Goal: Information Seeking & Learning: Learn about a topic

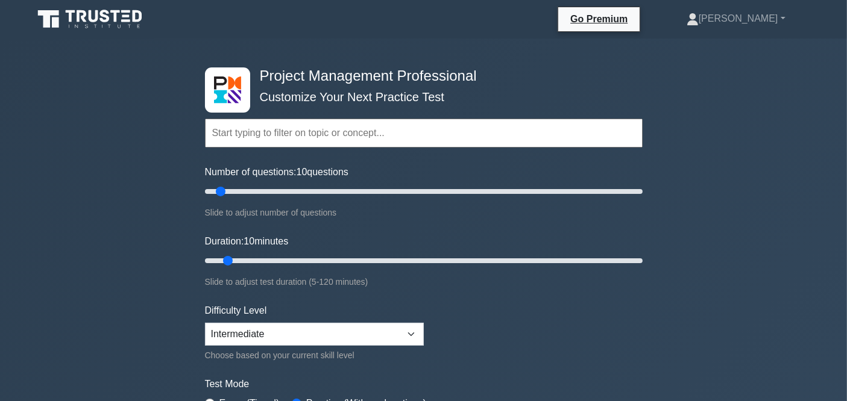
click at [356, 133] on input "text" at bounding box center [424, 133] width 438 height 29
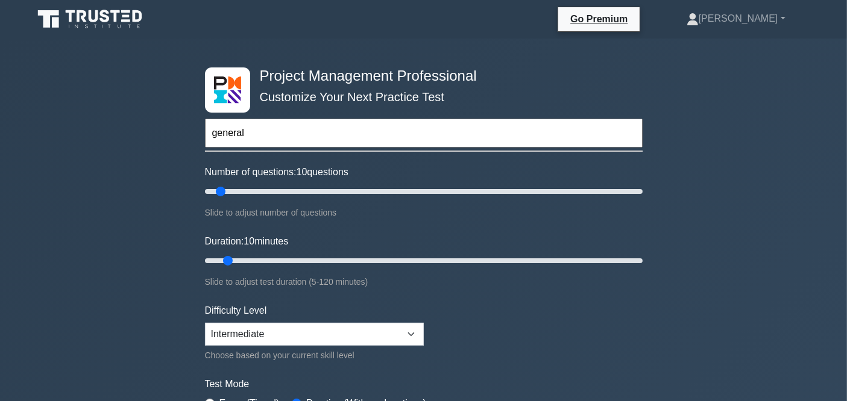
type input "general"
type input "50"
click at [312, 193] on input "Number of questions: 50 questions" at bounding box center [424, 191] width 438 height 14
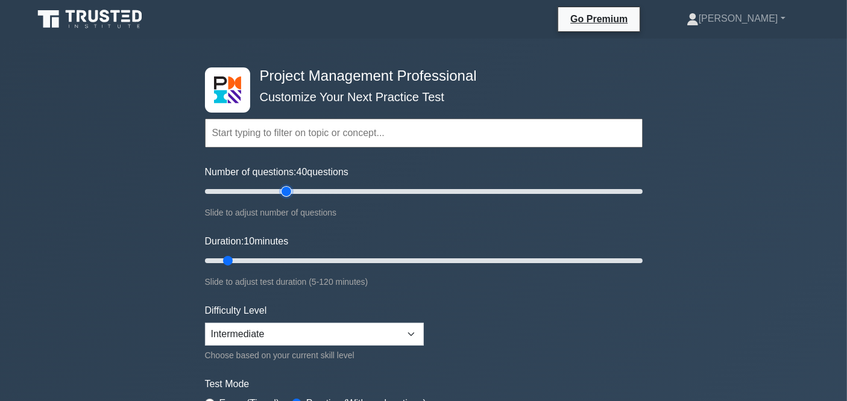
click at [286, 194] on input "Number of questions: 40 questions" at bounding box center [424, 191] width 438 height 14
click at [271, 193] on input "Number of questions: 35 questions" at bounding box center [424, 191] width 438 height 14
click at [243, 199] on div "Number of questions: 35 questions Slide to adjust number of questions" at bounding box center [424, 192] width 438 height 55
type input "20"
click at [242, 193] on input "Number of questions: 20 questions" at bounding box center [424, 191] width 438 height 14
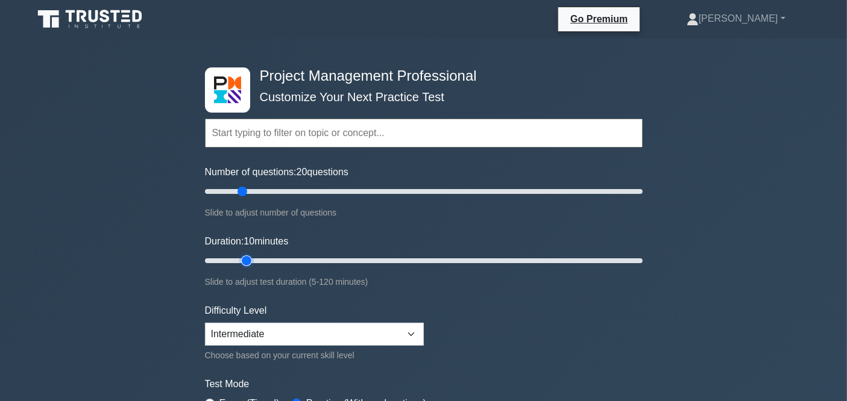
click at [251, 257] on input "Duration: 10 minutes" at bounding box center [424, 261] width 438 height 14
click at [252, 258] on input "Duration: 15 minutes" at bounding box center [424, 261] width 438 height 14
type input "20"
click at [256, 257] on input "Duration: 20 minutes" at bounding box center [424, 261] width 438 height 14
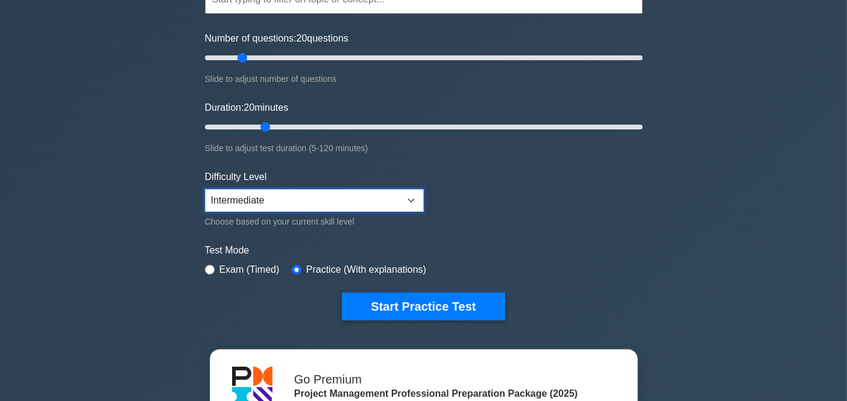
click at [322, 200] on select "Beginner Intermediate Expert" at bounding box center [314, 200] width 219 height 23
select select "expert"
click at [205, 189] on select "Beginner Intermediate Expert" at bounding box center [314, 200] width 219 height 23
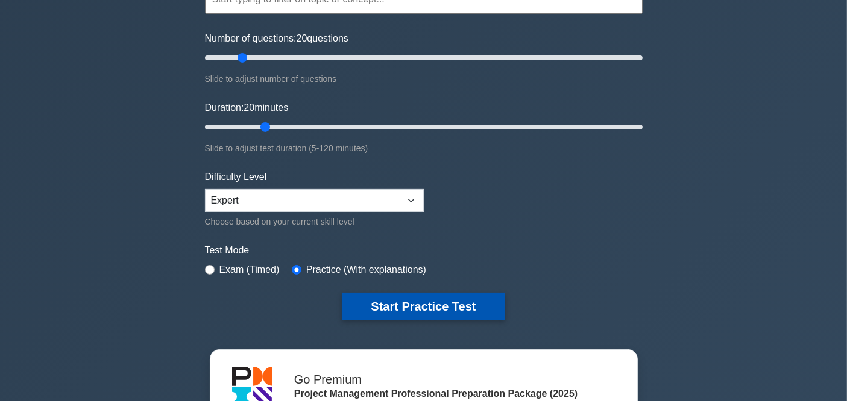
click at [421, 302] on button "Start Practice Test" at bounding box center [423, 307] width 163 height 28
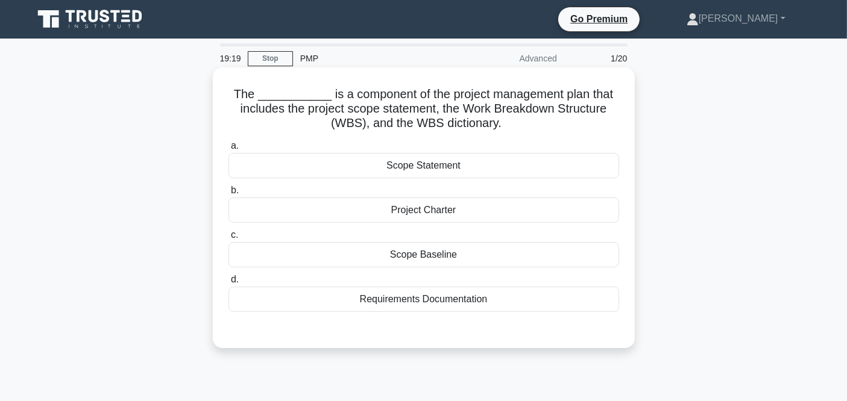
click at [415, 257] on div "Scope Baseline" at bounding box center [423, 254] width 390 height 25
click at [228, 239] on input "c. Scope Baseline" at bounding box center [228, 235] width 0 height 8
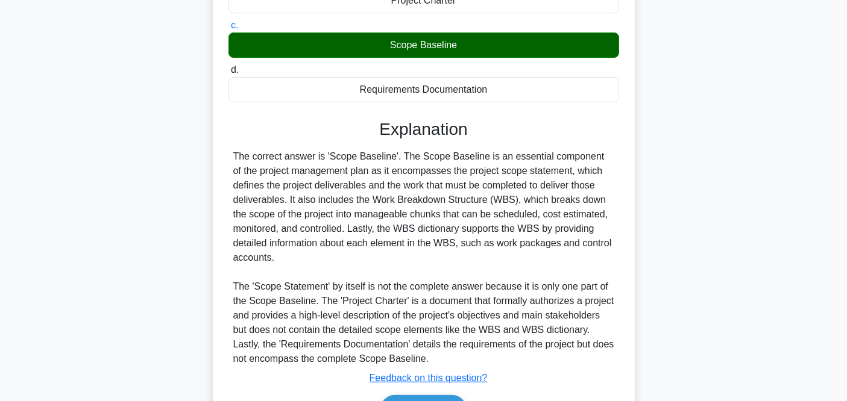
scroll to position [268, 0]
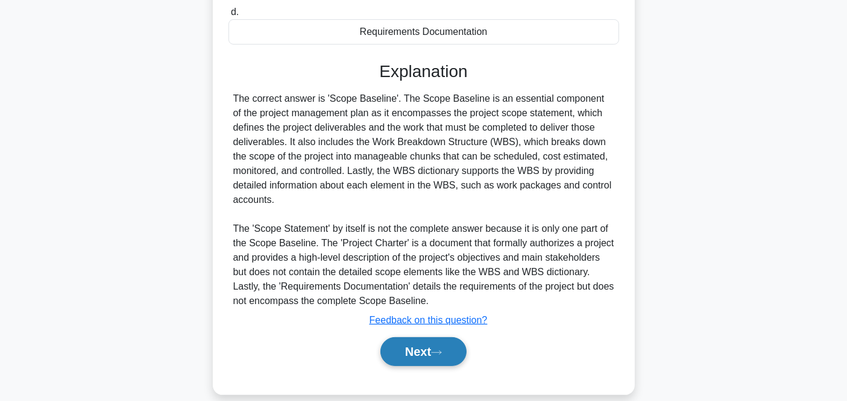
click at [416, 339] on button "Next" at bounding box center [423, 351] width 86 height 29
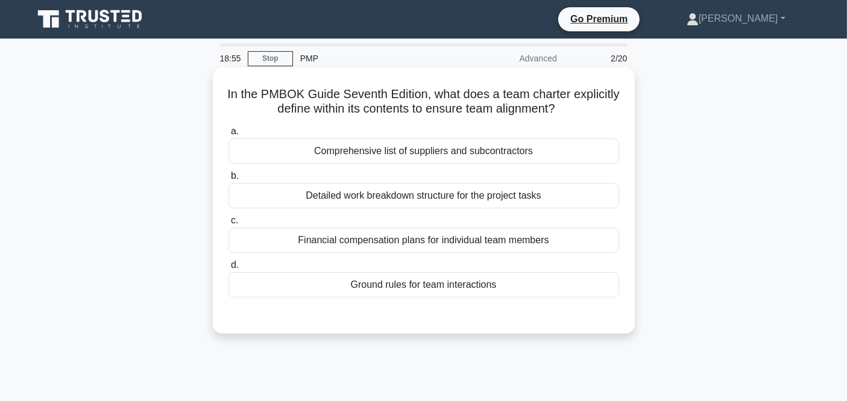
scroll to position [0, 0]
click at [427, 287] on div "Ground rules for team interactions" at bounding box center [423, 284] width 390 height 25
click at [228, 269] on input "d. Ground rules for team interactions" at bounding box center [228, 266] width 0 height 8
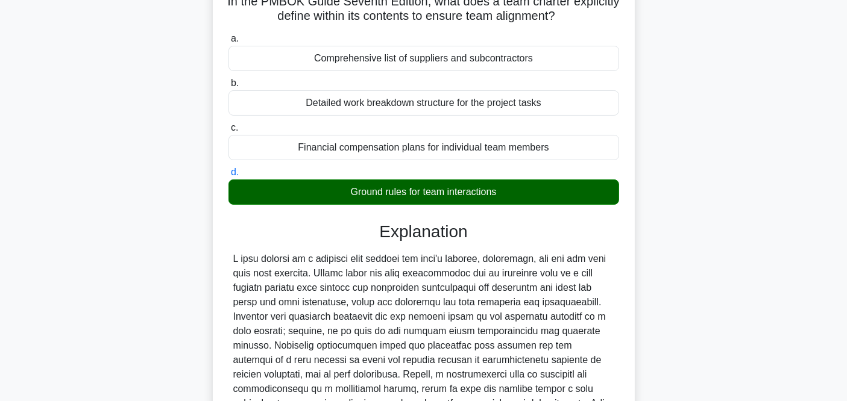
scroll to position [201, 0]
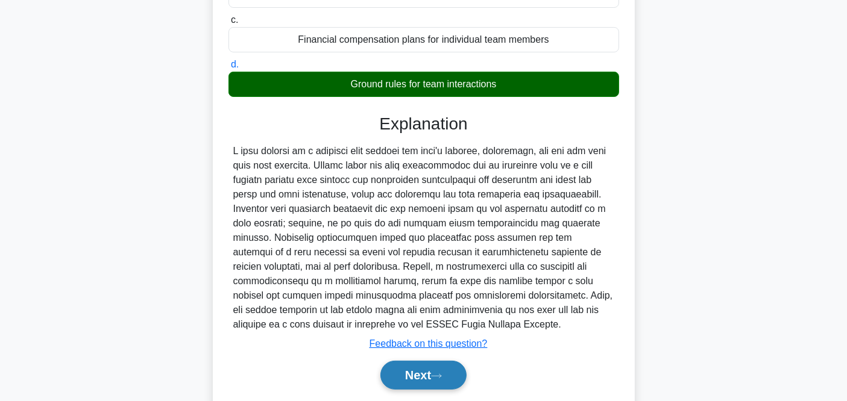
click at [418, 374] on button "Next" at bounding box center [423, 375] width 86 height 29
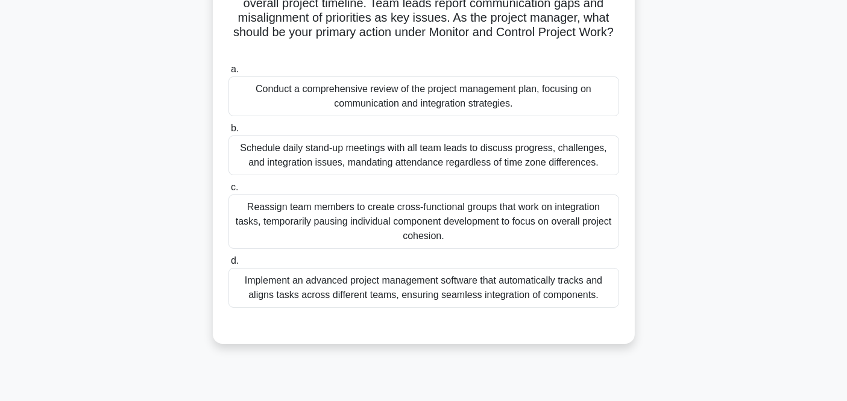
scroll to position [67, 0]
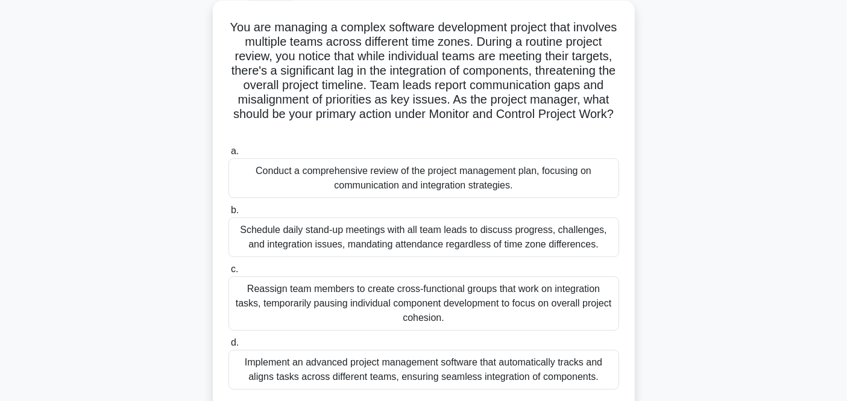
click at [416, 180] on div "Conduct a comprehensive review of the project management plan, focusing on comm…" at bounding box center [423, 178] width 390 height 40
click at [228, 155] on input "a. Conduct a comprehensive review of the project management plan, focusing on c…" at bounding box center [228, 152] width 0 height 8
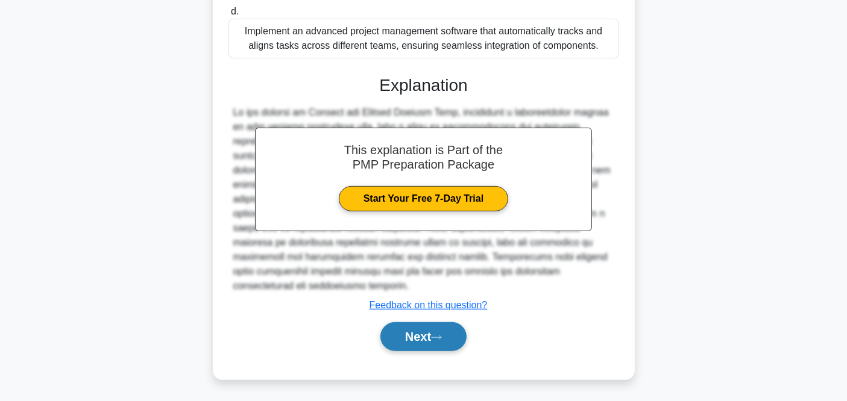
click at [422, 342] on button "Next" at bounding box center [423, 336] width 86 height 29
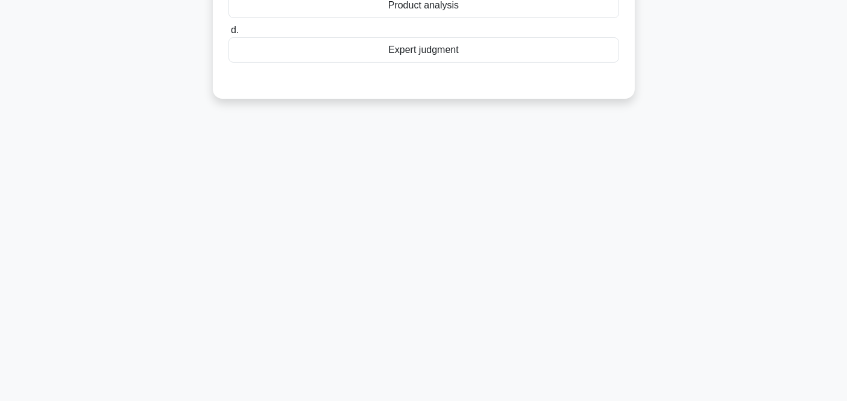
scroll to position [0, 0]
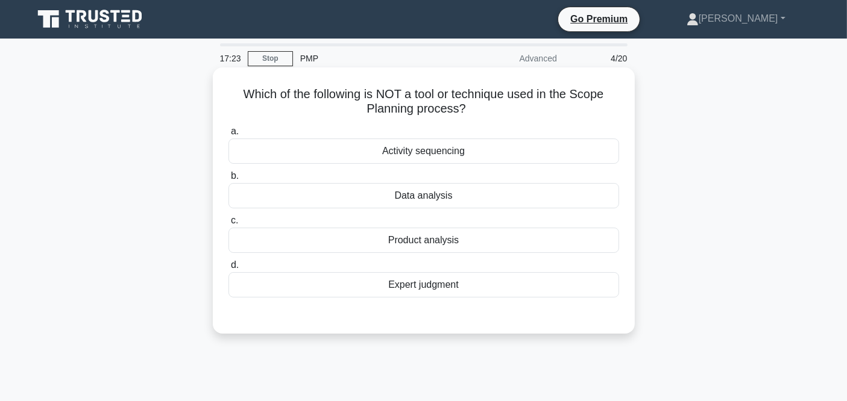
click at [426, 242] on div "Product analysis" at bounding box center [423, 240] width 390 height 25
click at [228, 225] on input "c. Product analysis" at bounding box center [228, 221] width 0 height 8
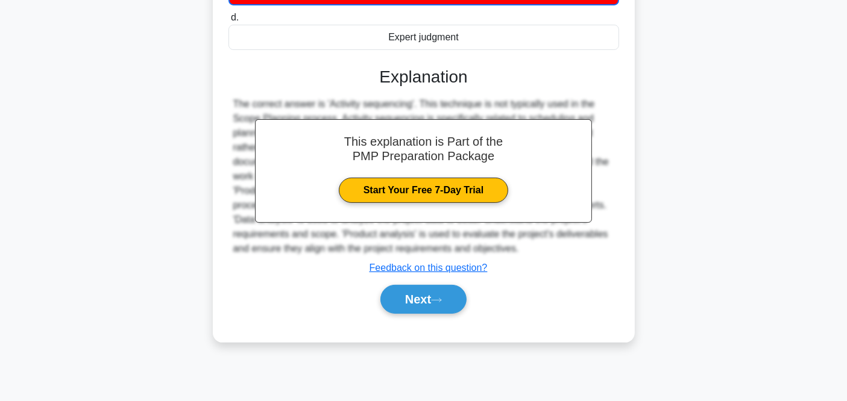
scroll to position [249, 0]
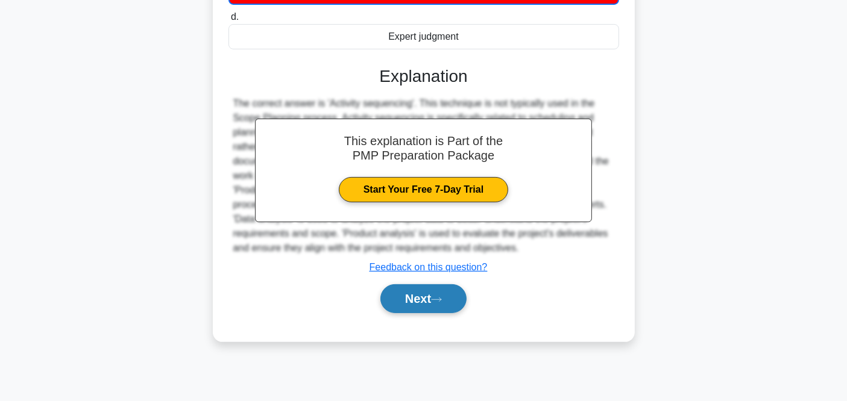
click at [447, 306] on button "Next" at bounding box center [423, 298] width 86 height 29
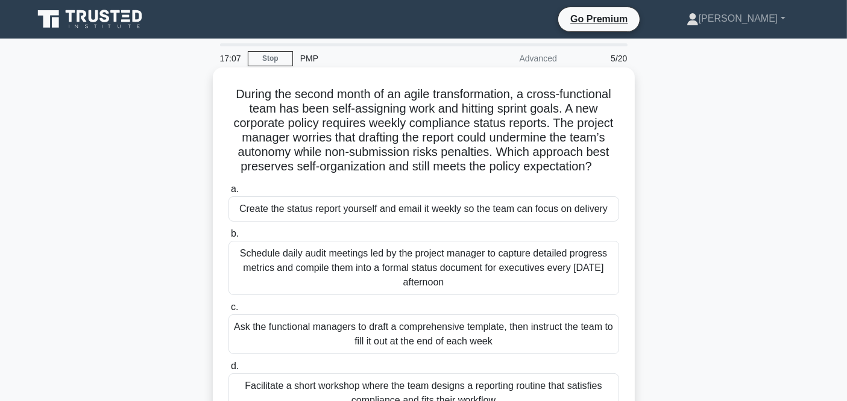
scroll to position [67, 0]
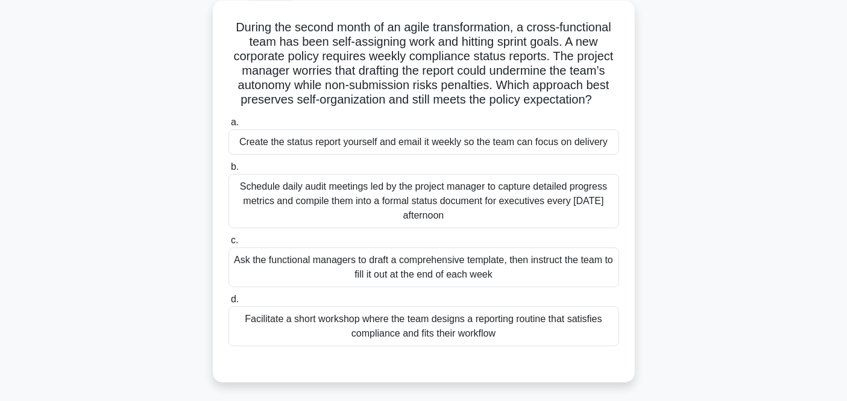
click at [442, 328] on div "Facilitate a short workshop where the team designs a reporting routine that sat…" at bounding box center [423, 327] width 390 height 40
click at [228, 304] on input "d. Facilitate a short workshop where the team designs a reporting routine that …" at bounding box center [228, 300] width 0 height 8
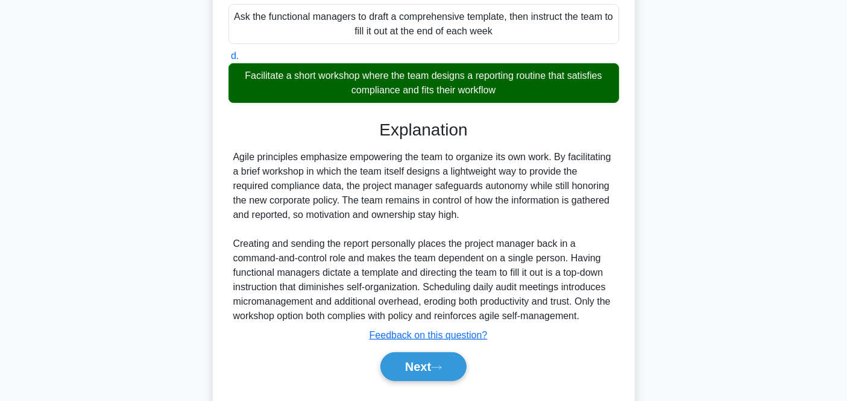
scroll to position [334, 0]
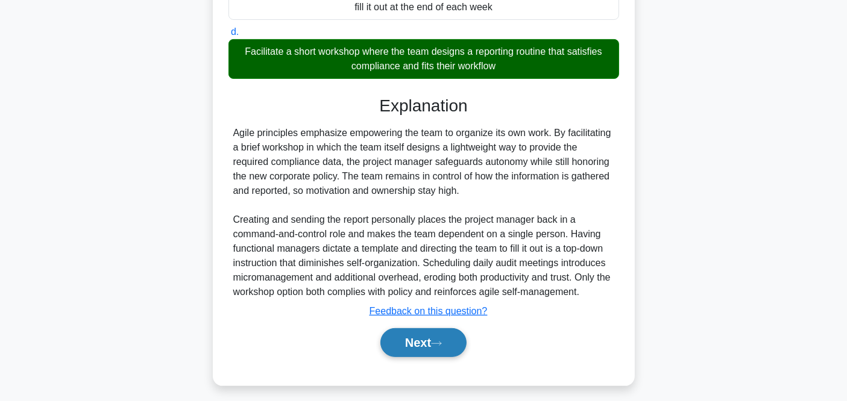
click at [422, 345] on button "Next" at bounding box center [423, 342] width 86 height 29
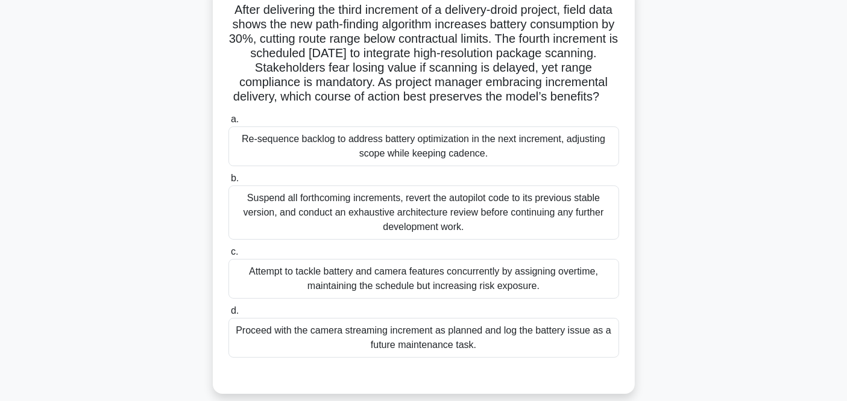
scroll to position [67, 0]
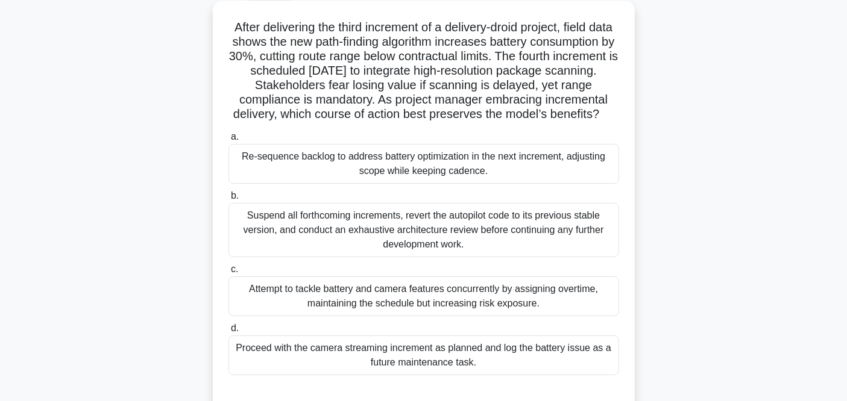
click at [433, 180] on div "Re-sequence backlog to address battery optimization in the next increment, adju…" at bounding box center [423, 164] width 390 height 40
click at [228, 141] on input "a. Re-sequence backlog to address battery optimization in the next increment, a…" at bounding box center [228, 137] width 0 height 8
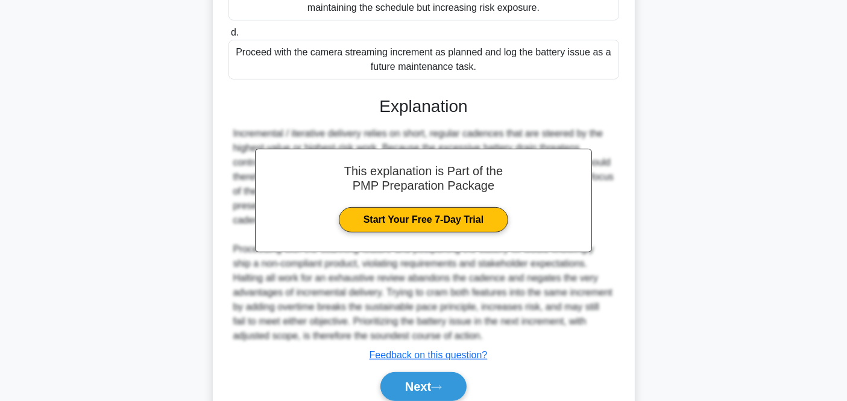
scroll to position [360, 0]
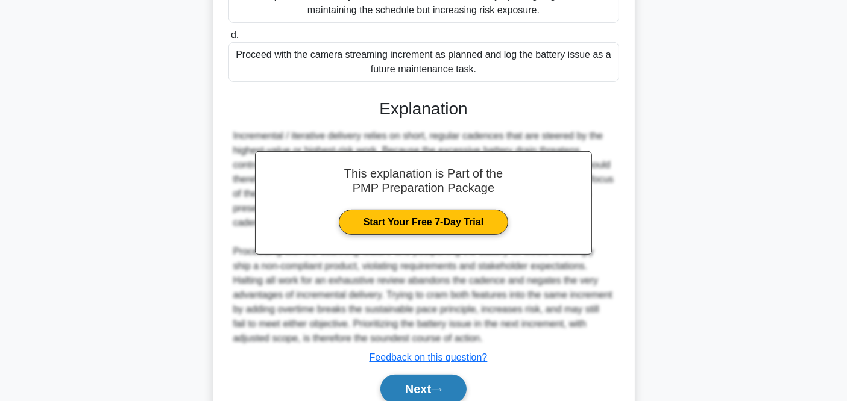
click at [427, 390] on button "Next" at bounding box center [423, 389] width 86 height 29
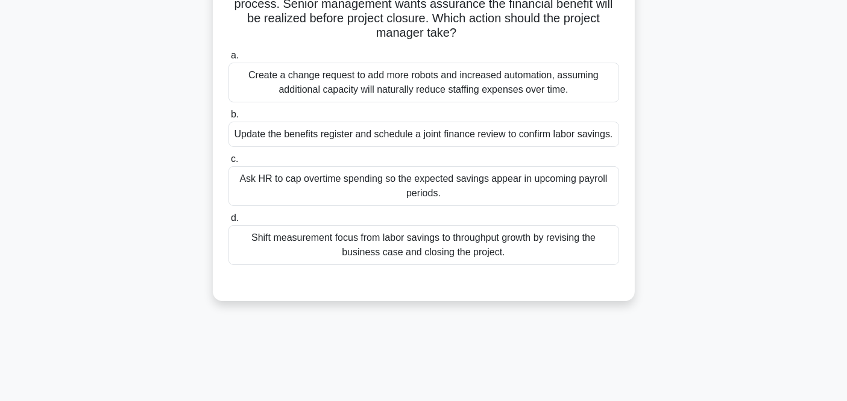
scroll to position [67, 0]
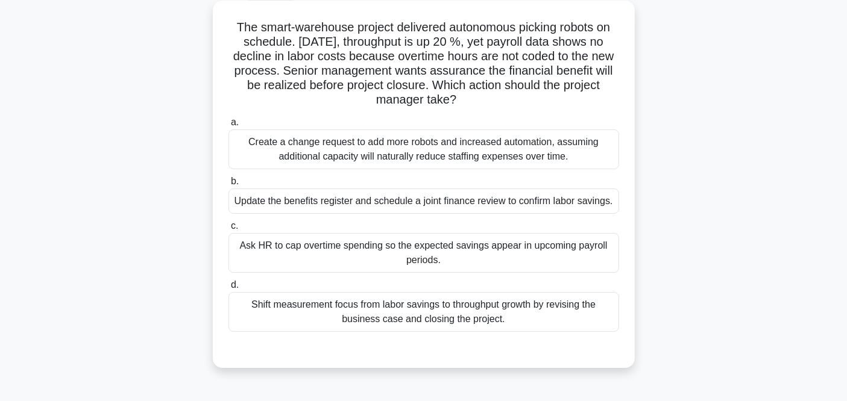
click at [434, 210] on div "Update the benefits register and schedule a joint finance review to confirm lab…" at bounding box center [423, 201] width 390 height 25
click at [228, 186] on input "b. Update the benefits register and schedule a joint finance review to confirm …" at bounding box center [228, 182] width 0 height 8
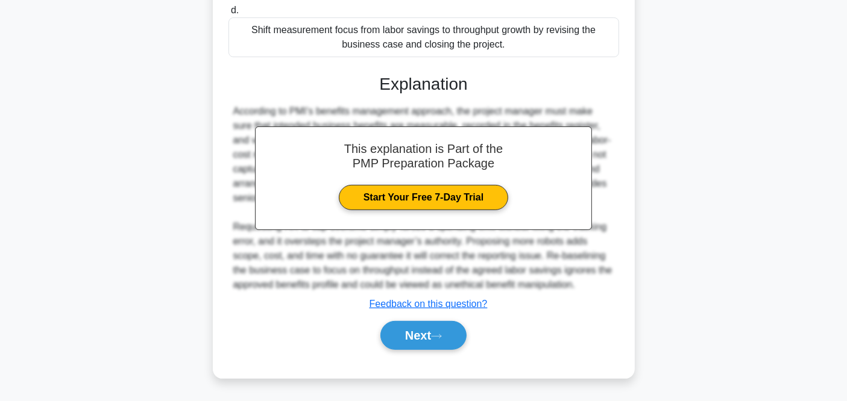
scroll to position [355, 0]
click at [437, 340] on button "Next" at bounding box center [423, 335] width 86 height 29
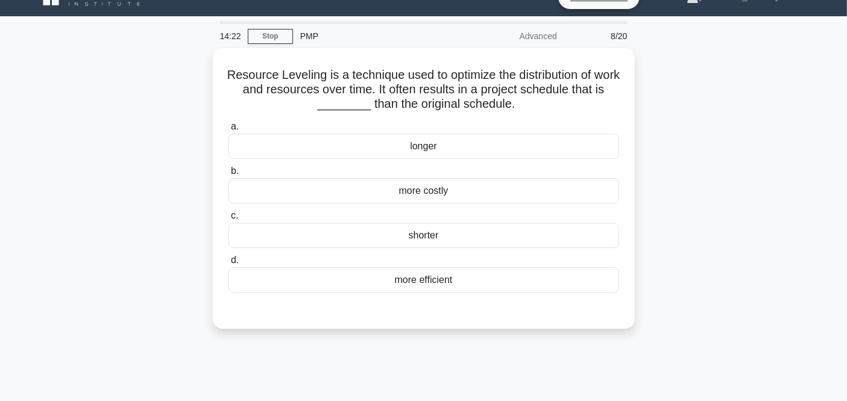
scroll to position [0, 0]
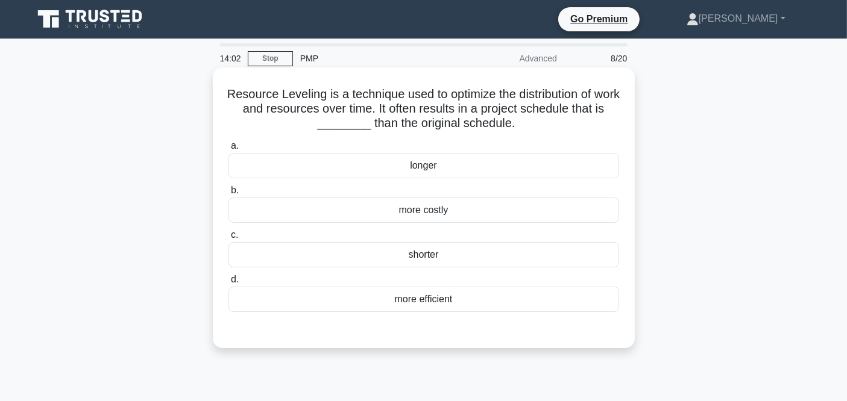
click at [420, 304] on div "more efficient" at bounding box center [423, 299] width 390 height 25
click at [228, 284] on input "d. more efficient" at bounding box center [228, 280] width 0 height 8
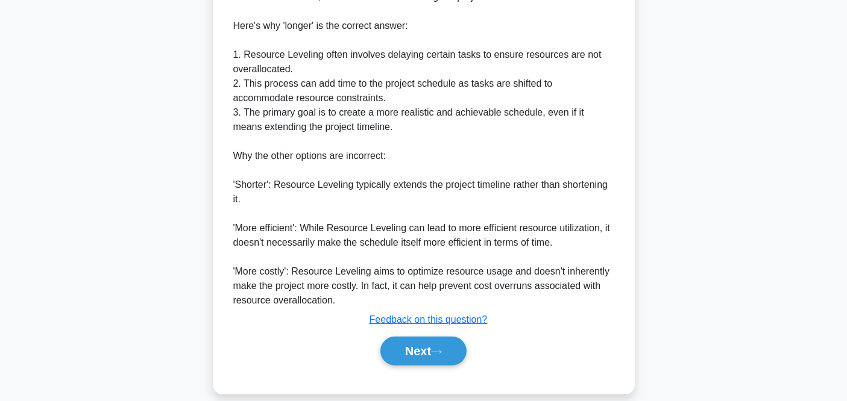
scroll to position [442, 0]
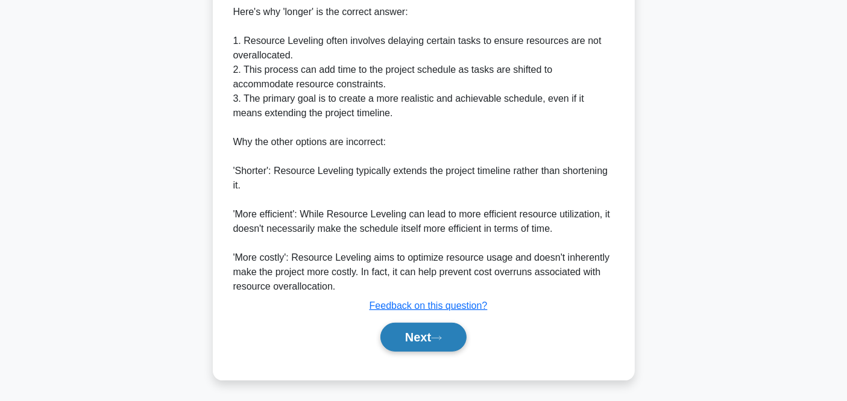
click at [433, 330] on button "Next" at bounding box center [423, 337] width 86 height 29
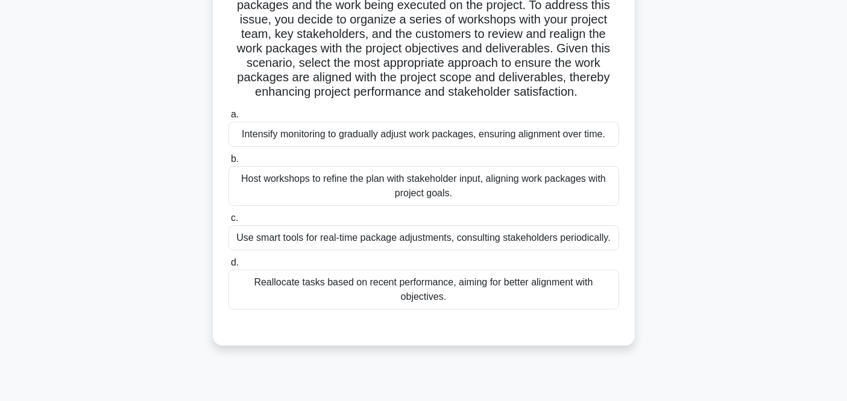
scroll to position [201, 0]
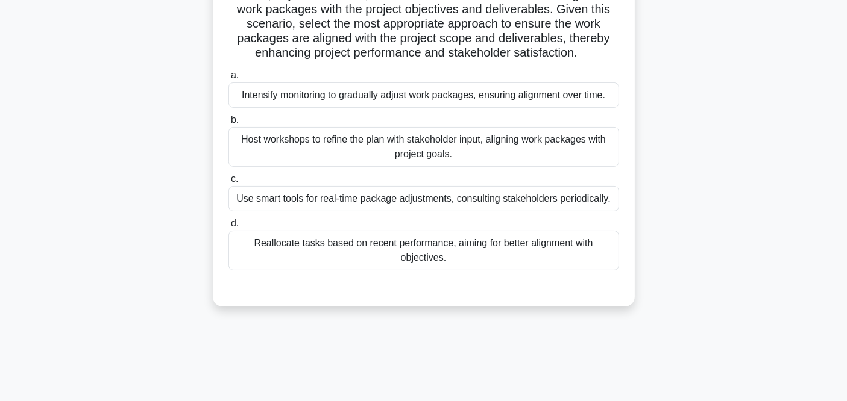
click at [388, 155] on div "Host workshops to refine the plan with stakeholder input, aligning work package…" at bounding box center [423, 147] width 390 height 40
click at [228, 124] on input "b. Host workshops to refine the plan with stakeholder input, aligning work pack…" at bounding box center [228, 120] width 0 height 8
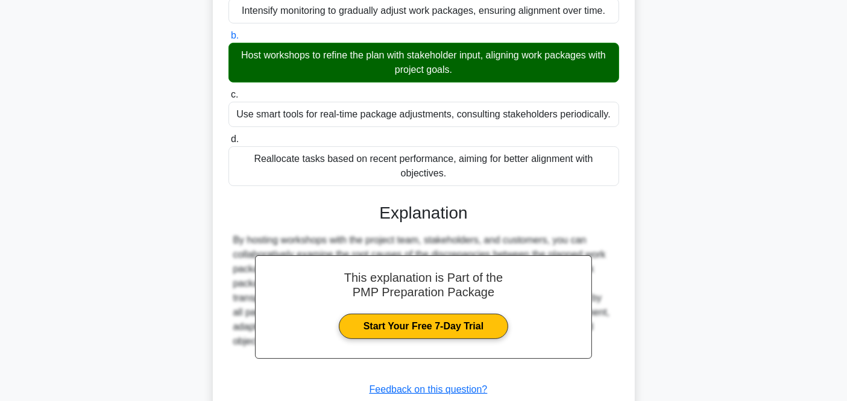
scroll to position [369, 0]
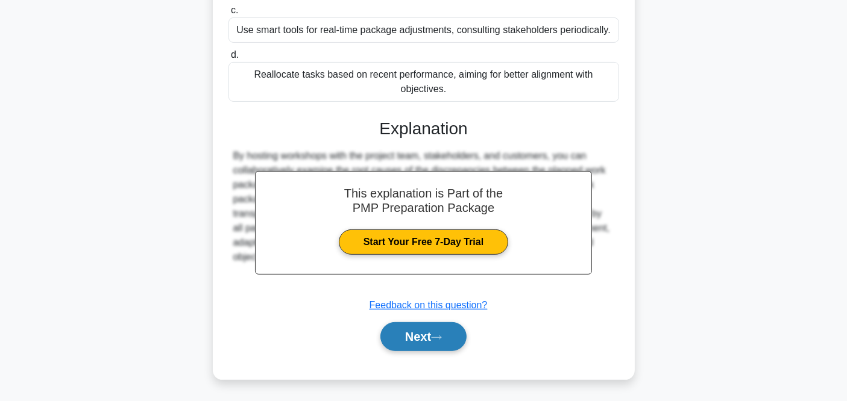
click at [411, 332] on button "Next" at bounding box center [423, 336] width 86 height 29
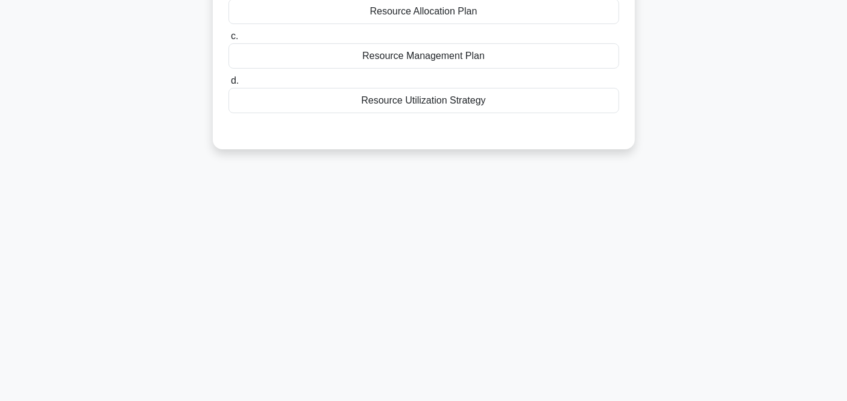
scroll to position [0, 0]
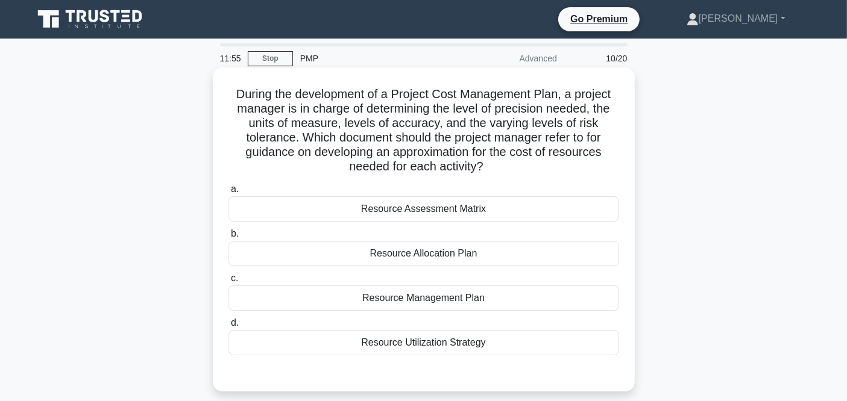
click at [407, 301] on div "Resource Management Plan" at bounding box center [423, 298] width 390 height 25
click at [228, 283] on input "c. Resource Management Plan" at bounding box center [228, 279] width 0 height 8
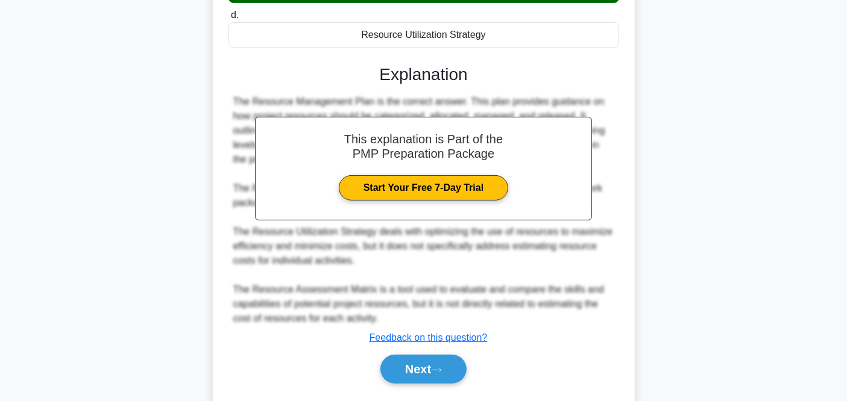
scroll to position [340, 0]
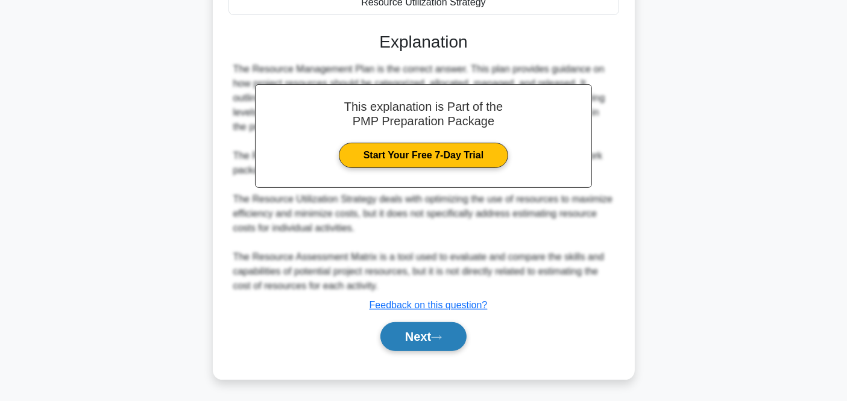
click at [421, 334] on button "Next" at bounding box center [423, 336] width 86 height 29
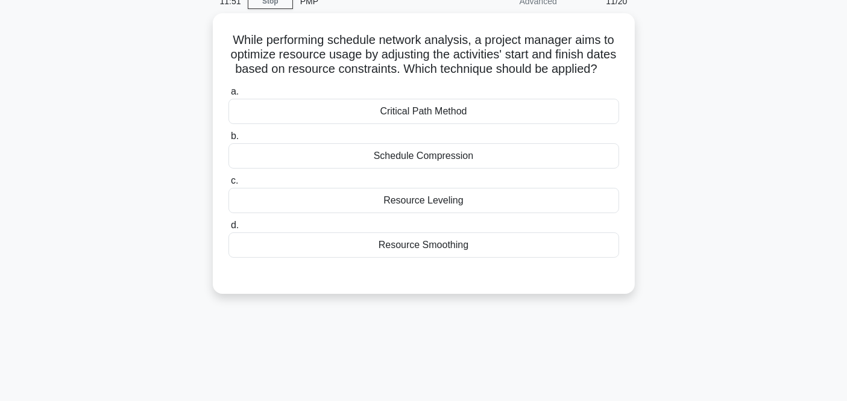
scroll to position [0, 0]
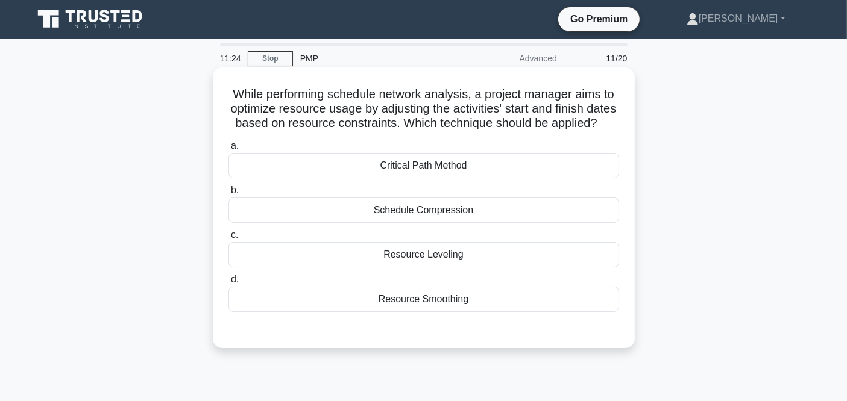
click at [438, 268] on div "Resource Leveling" at bounding box center [423, 254] width 390 height 25
click at [228, 239] on input "c. Resource Leveling" at bounding box center [228, 235] width 0 height 8
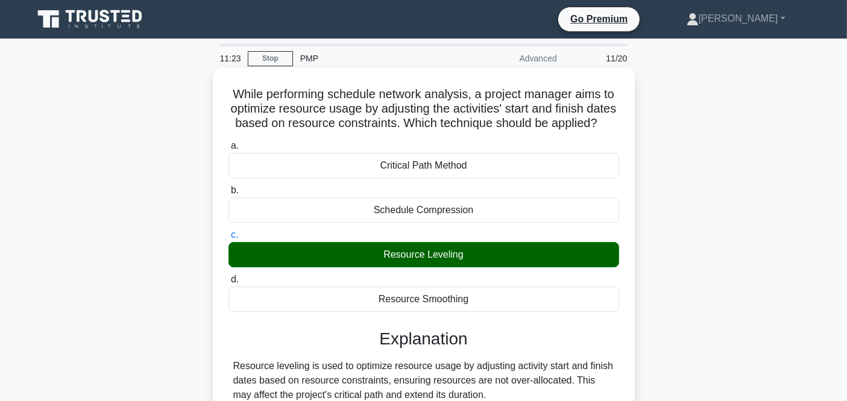
scroll to position [134, 0]
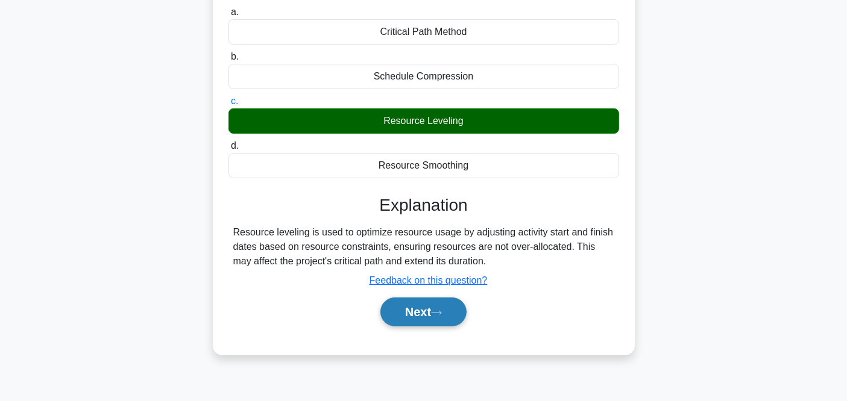
click at [423, 325] on button "Next" at bounding box center [423, 312] width 86 height 29
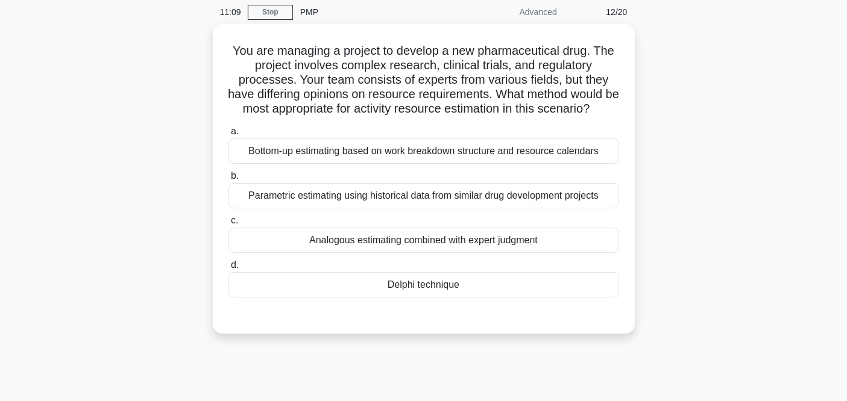
scroll to position [67, 0]
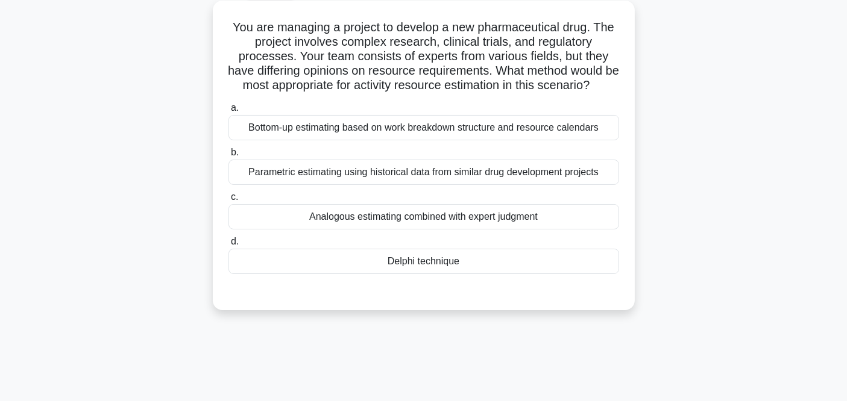
click at [348, 219] on div "Analogous estimating combined with expert judgment" at bounding box center [423, 216] width 390 height 25
click at [228, 201] on input "c. Analogous estimating combined with expert judgment" at bounding box center [228, 197] width 0 height 8
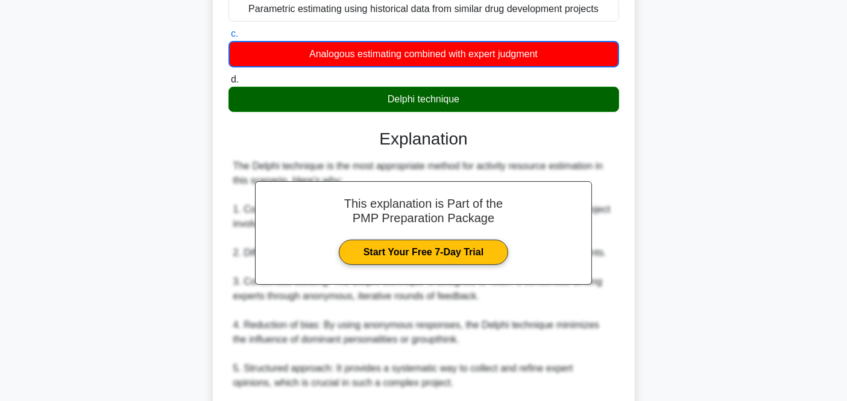
scroll to position [268, 0]
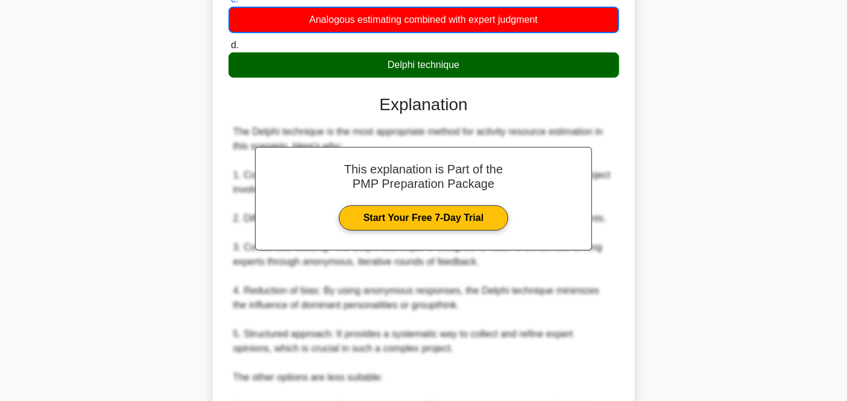
click at [712, 200] on div "You are managing a project to develop a new pharmaceutical drug. The project in…" at bounding box center [423, 245] width 795 height 885
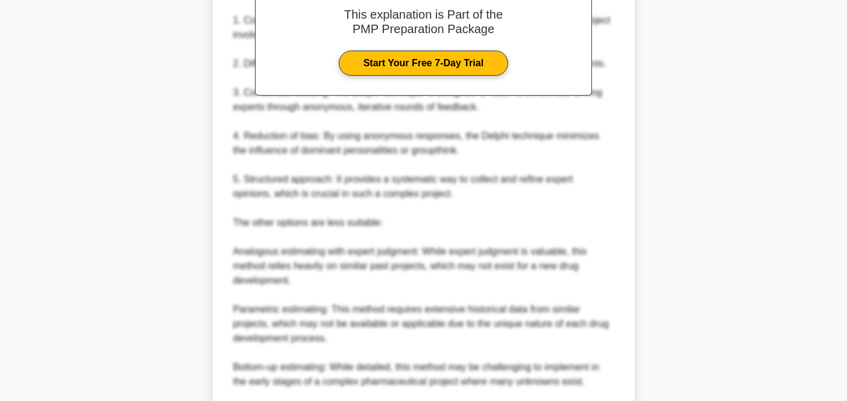
scroll to position [535, 0]
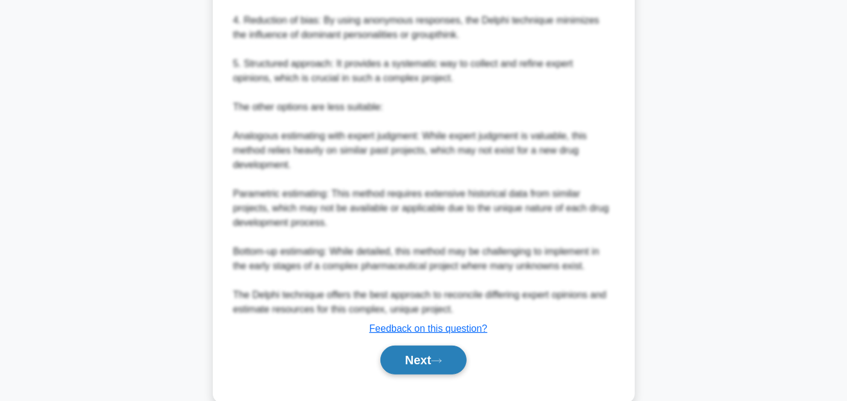
click at [459, 356] on button "Next" at bounding box center [423, 360] width 86 height 29
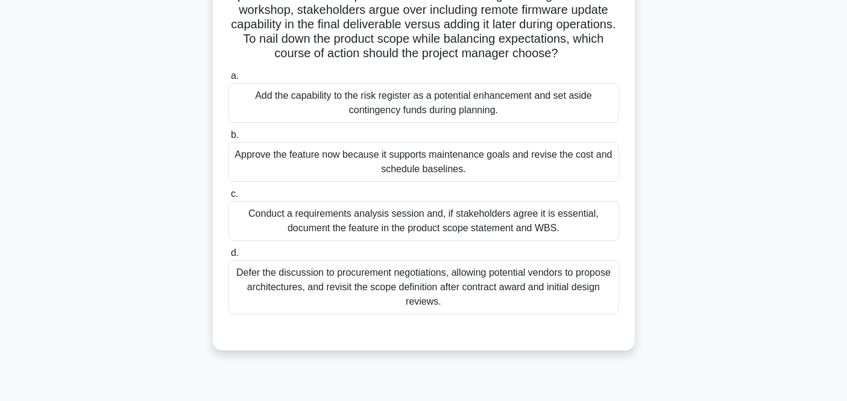
scroll to position [134, 0]
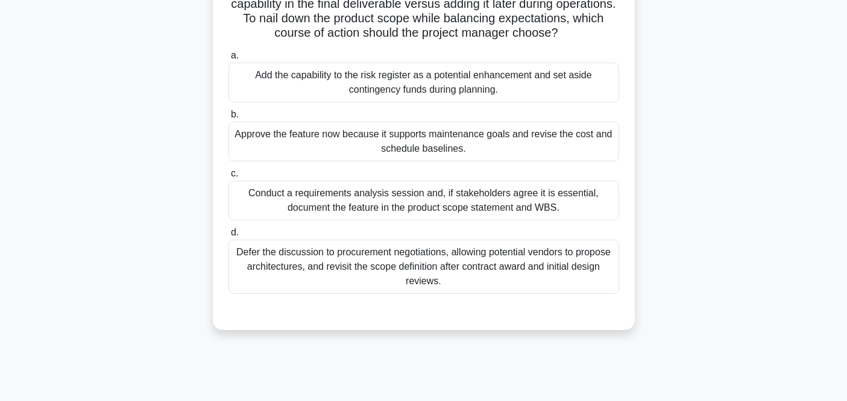
click at [443, 201] on div "Conduct a requirements analysis session and, if stakeholders agree it is essent…" at bounding box center [423, 201] width 390 height 40
click at [228, 178] on input "c. Conduct a requirements analysis session and, if stakeholders agree it is ess…" at bounding box center [228, 174] width 0 height 8
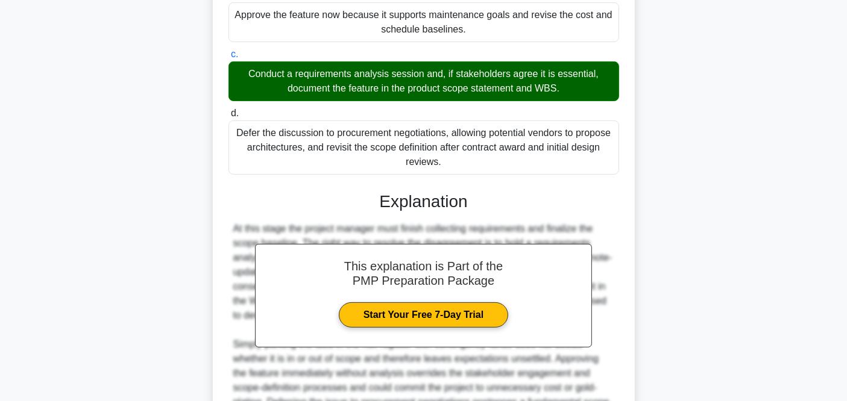
scroll to position [401, 0]
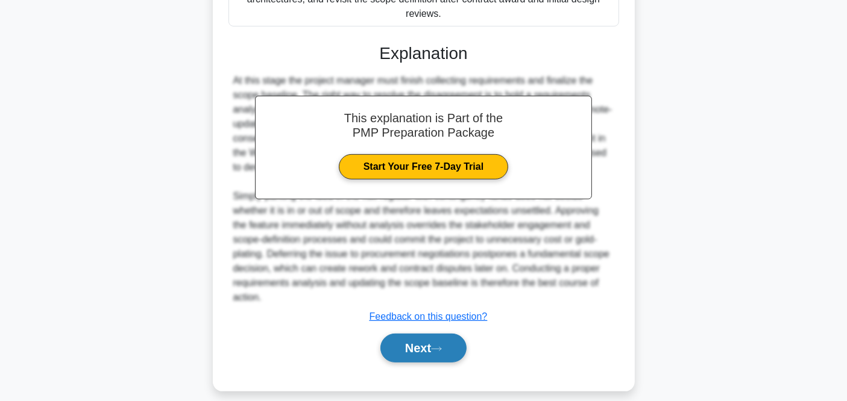
click at [442, 363] on button "Next" at bounding box center [423, 348] width 86 height 29
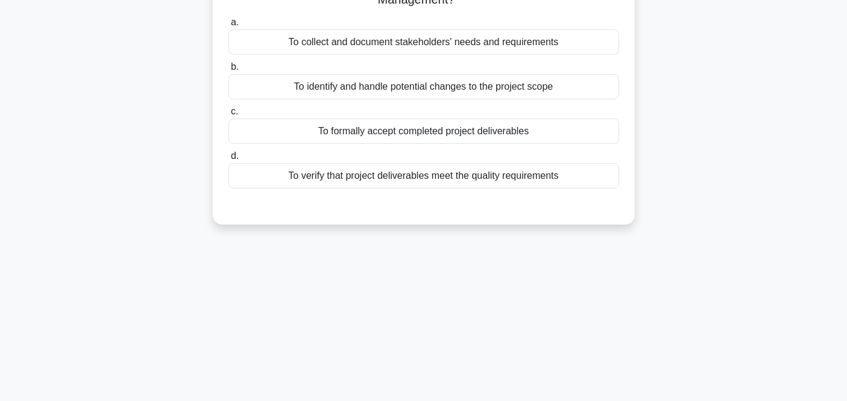
scroll to position [0, 0]
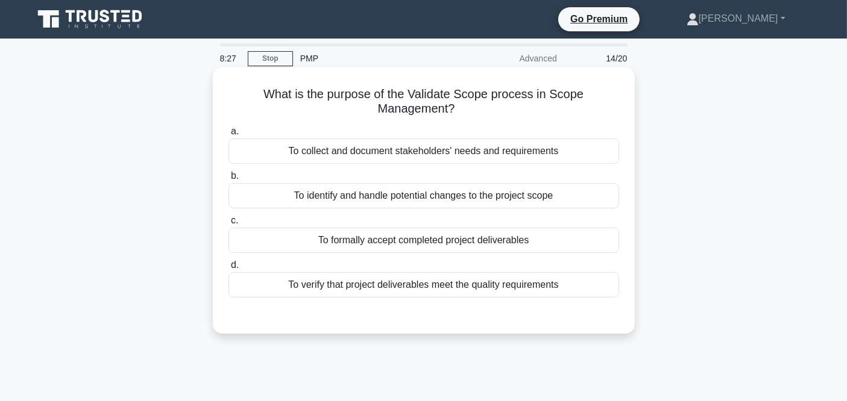
click at [395, 236] on div "To formally accept completed project deliverables" at bounding box center [423, 240] width 390 height 25
click at [228, 225] on input "c. To formally accept completed project deliverables" at bounding box center [228, 221] width 0 height 8
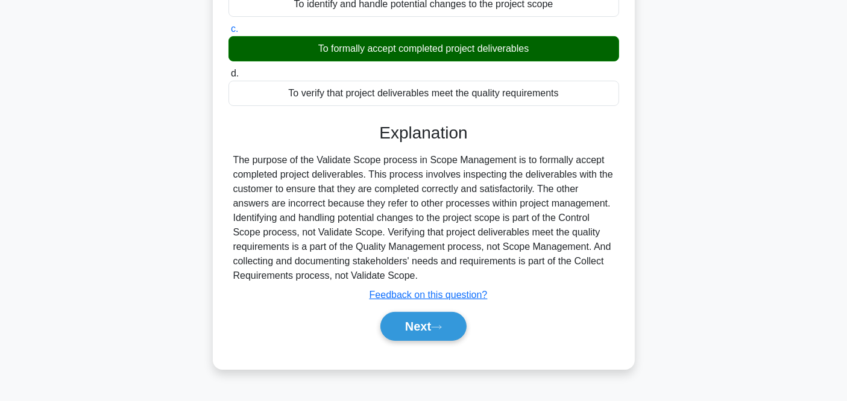
scroll to position [201, 0]
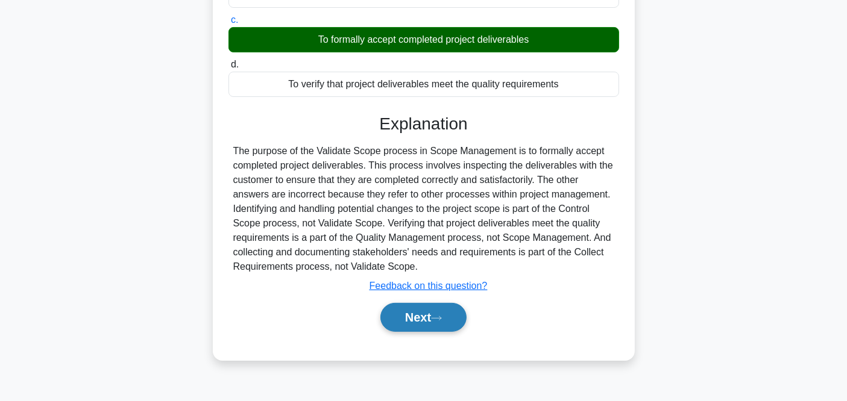
click at [433, 321] on button "Next" at bounding box center [423, 317] width 86 height 29
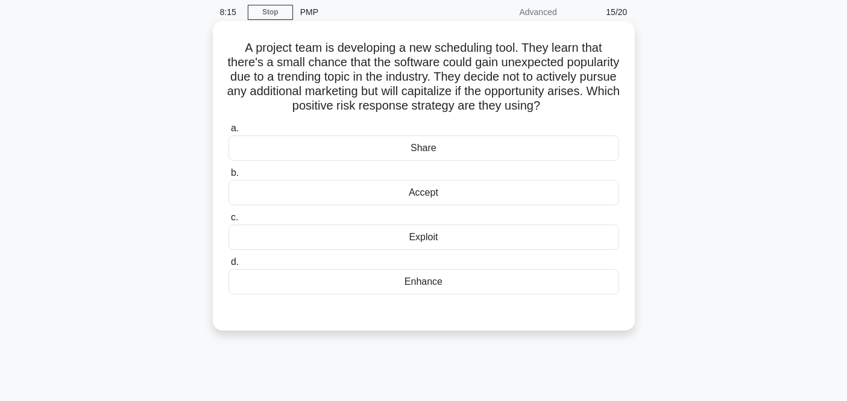
scroll to position [67, 0]
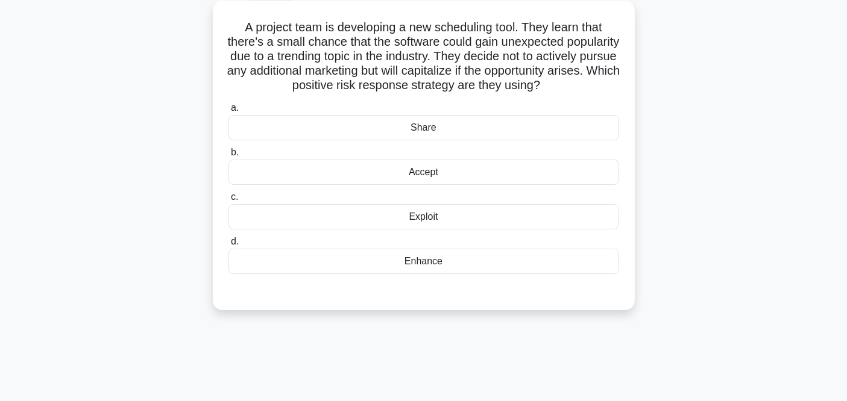
click at [473, 230] on div "Exploit" at bounding box center [423, 216] width 390 height 25
click at [228, 201] on input "c. Exploit" at bounding box center [228, 197] width 0 height 8
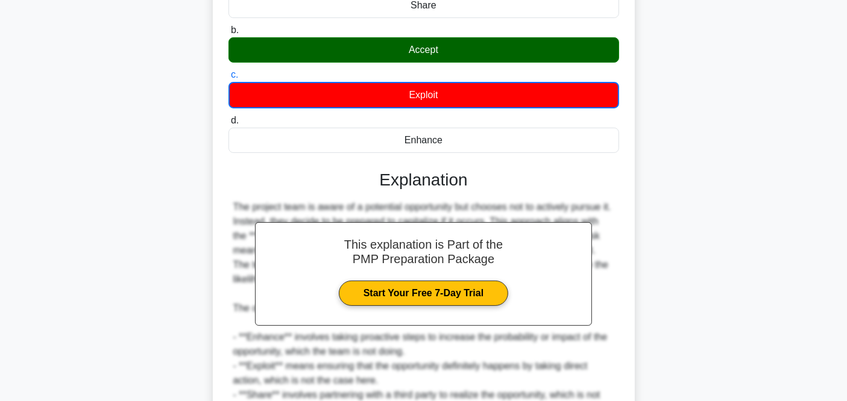
scroll to position [327, 0]
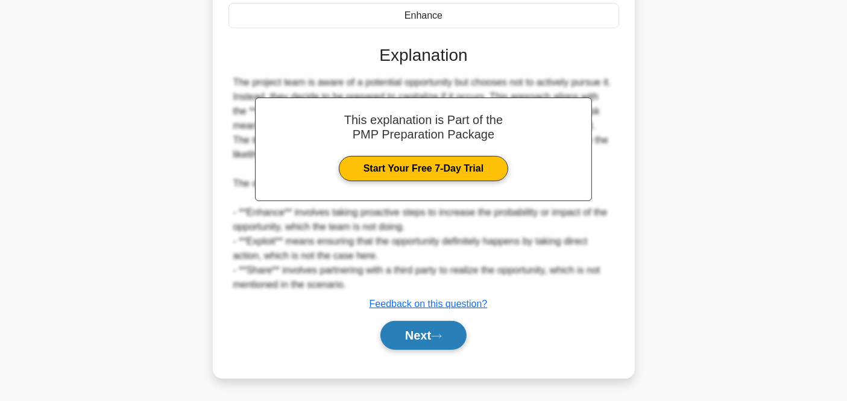
click at [419, 342] on button "Next" at bounding box center [423, 335] width 86 height 29
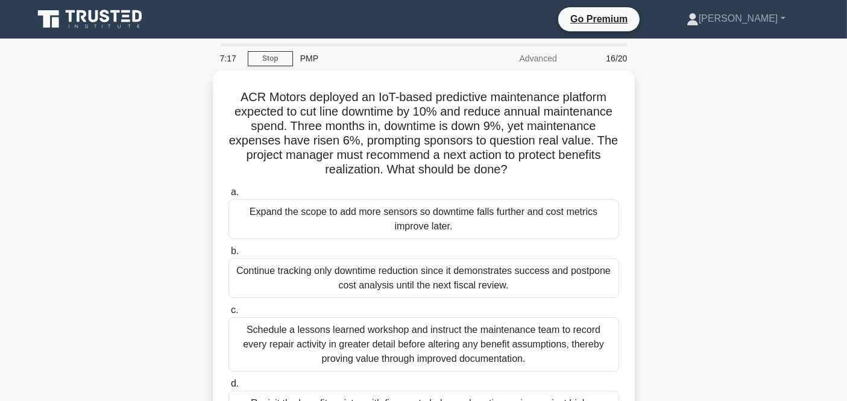
scroll to position [67, 0]
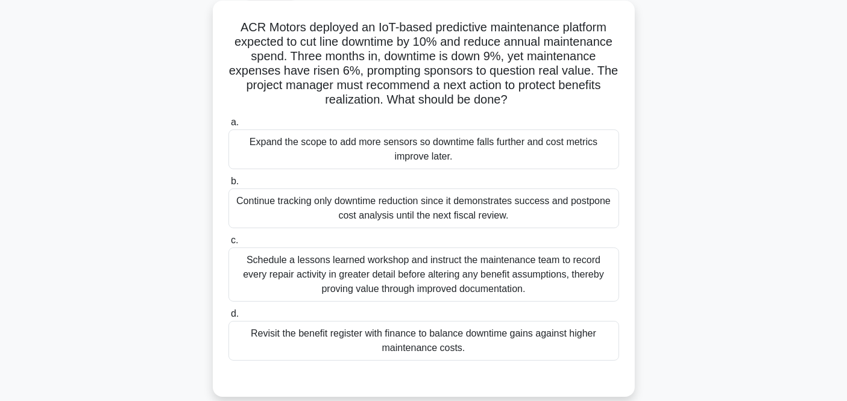
click at [389, 283] on div "Schedule a lessons learned workshop and instruct the maintenance team to record…" at bounding box center [423, 275] width 390 height 54
click at [228, 245] on input "c. Schedule a lessons learned workshop and instruct the maintenance team to rec…" at bounding box center [228, 241] width 0 height 8
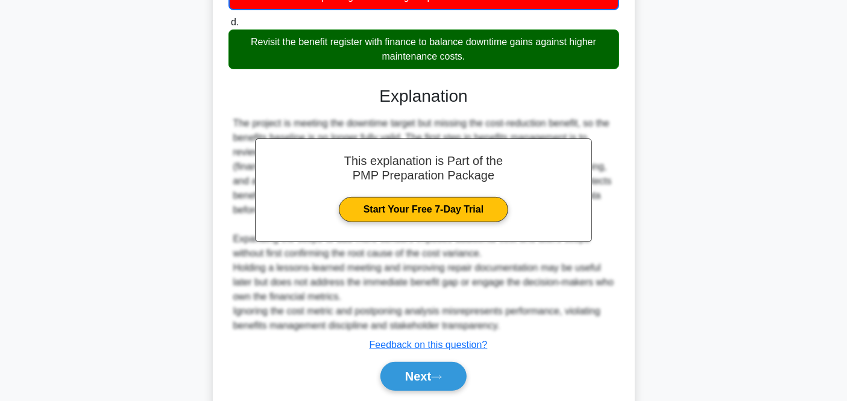
scroll to position [399, 0]
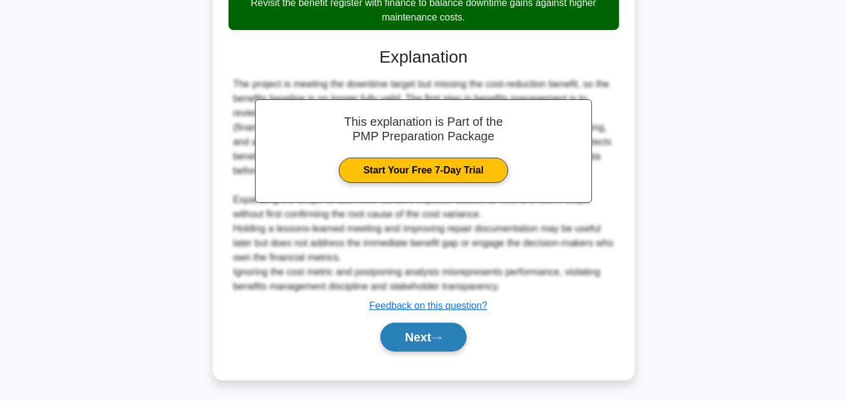
click at [434, 332] on button "Next" at bounding box center [423, 337] width 86 height 29
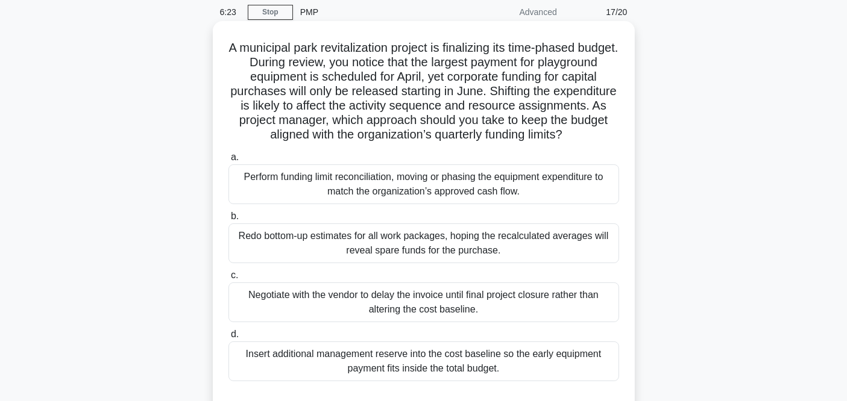
scroll to position [67, 0]
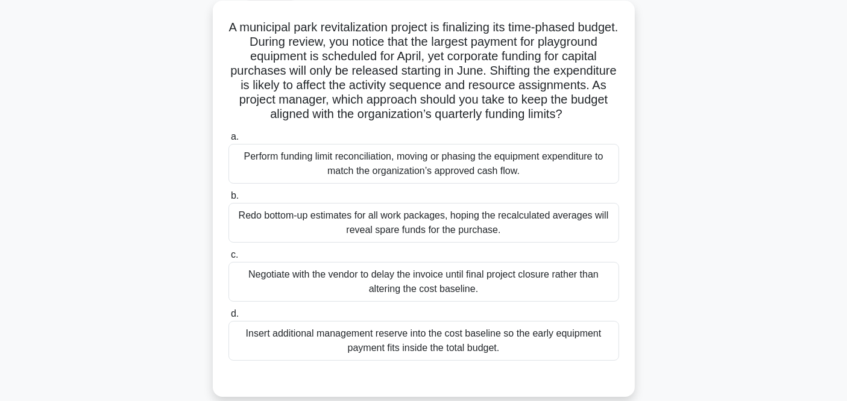
click at [387, 359] on div "Insert additional management reserve into the cost baseline so the early equipm…" at bounding box center [423, 341] width 390 height 40
click at [228, 318] on input "d. Insert additional management reserve into the cost baseline so the early equ…" at bounding box center [228, 314] width 0 height 8
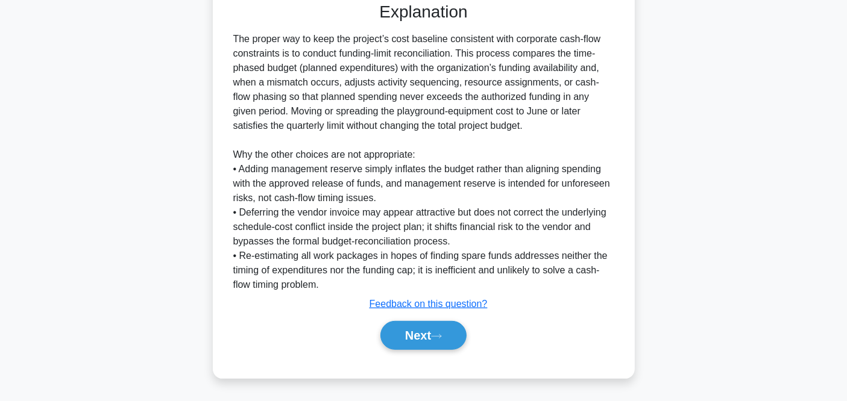
scroll to position [457, 0]
click at [397, 336] on button "Next" at bounding box center [423, 335] width 86 height 29
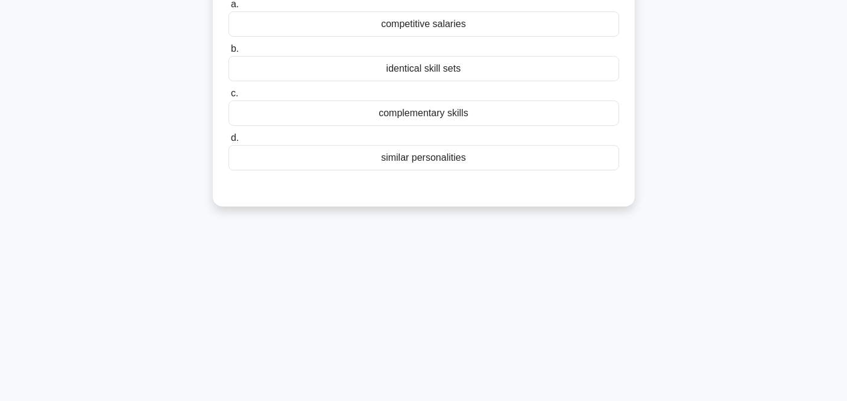
scroll to position [0, 0]
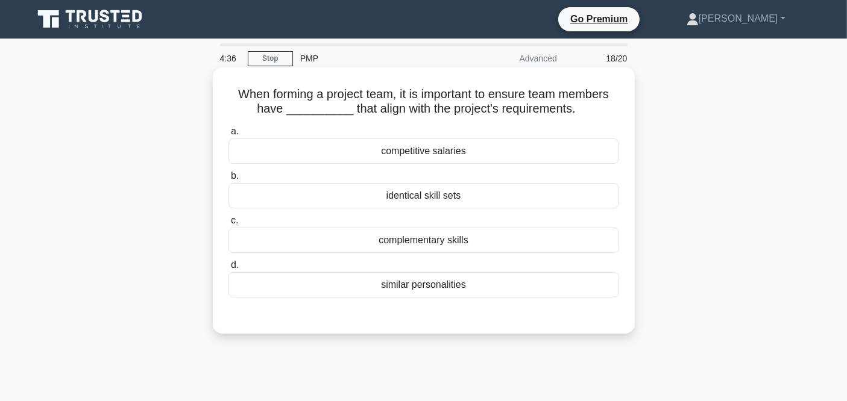
click at [401, 243] on div "complementary skills" at bounding box center [423, 240] width 390 height 25
click at [228, 225] on input "c. complementary skills" at bounding box center [228, 221] width 0 height 8
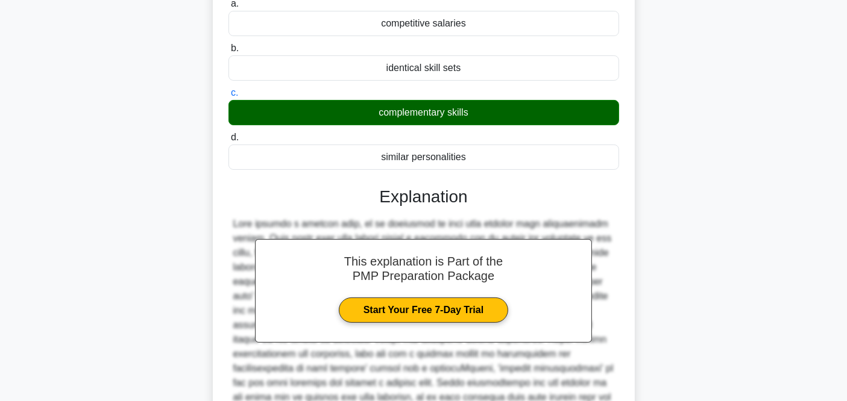
scroll to position [268, 0]
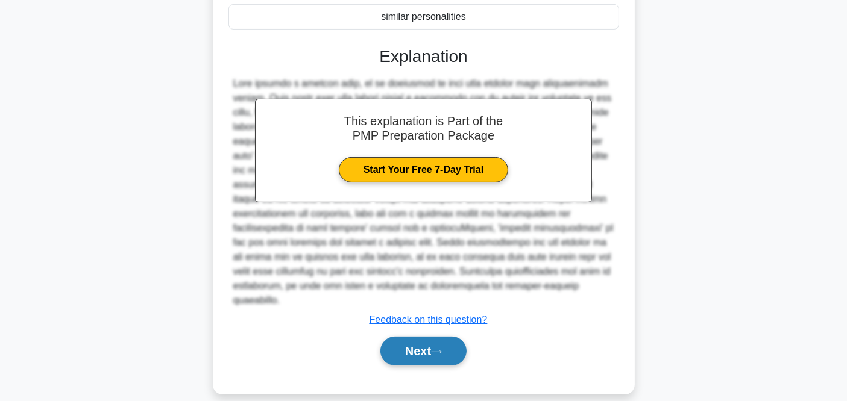
click at [447, 338] on button "Next" at bounding box center [423, 351] width 86 height 29
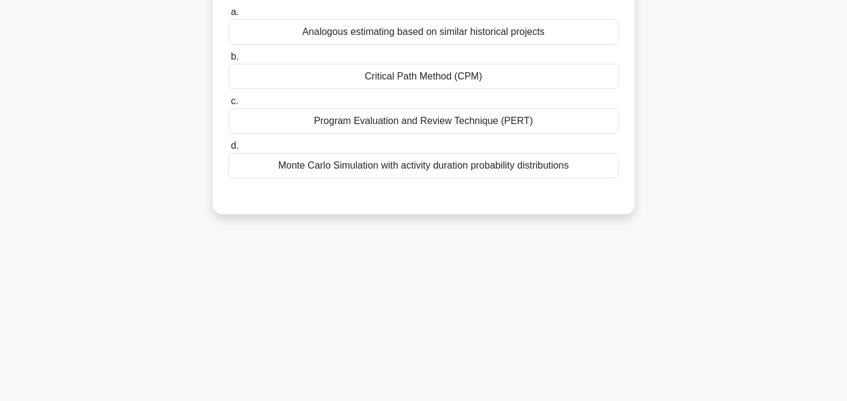
scroll to position [0, 0]
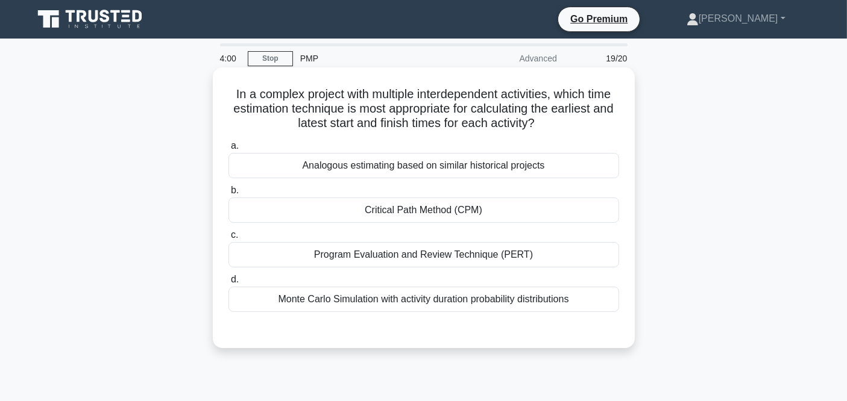
click at [353, 174] on div "Analogous estimating based on similar historical projects" at bounding box center [423, 165] width 390 height 25
click at [228, 150] on input "a. Analogous estimating based on similar historical projects" at bounding box center [228, 146] width 0 height 8
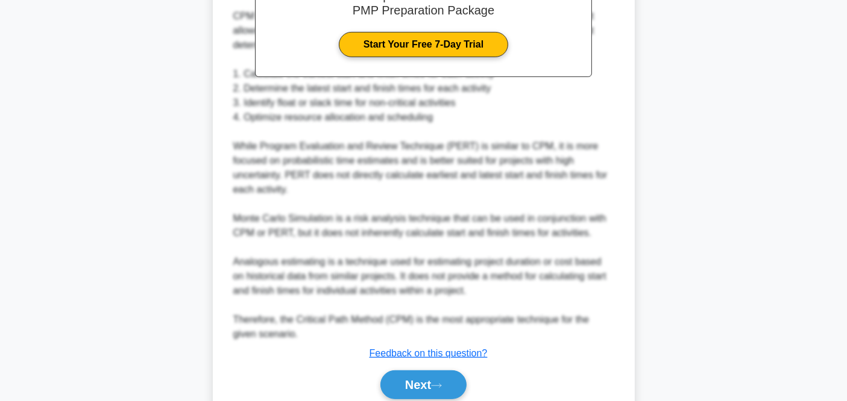
scroll to position [457, 0]
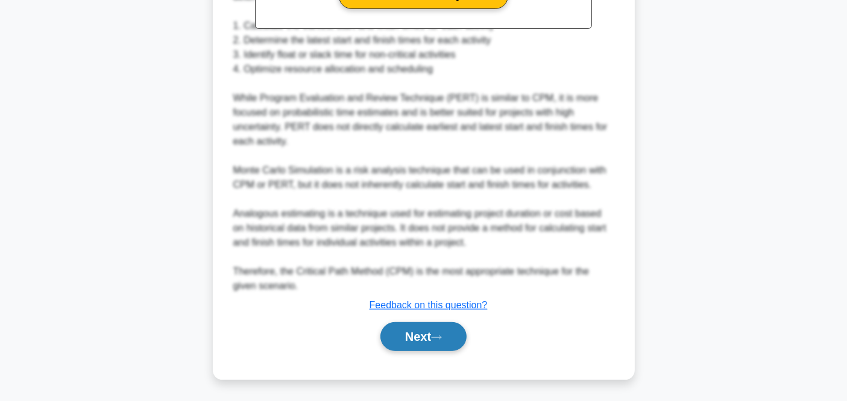
click at [427, 327] on button "Next" at bounding box center [423, 336] width 86 height 29
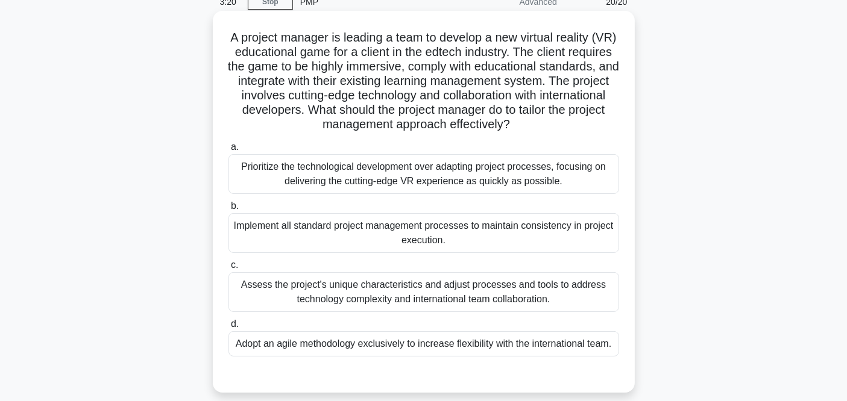
scroll to position [134, 0]
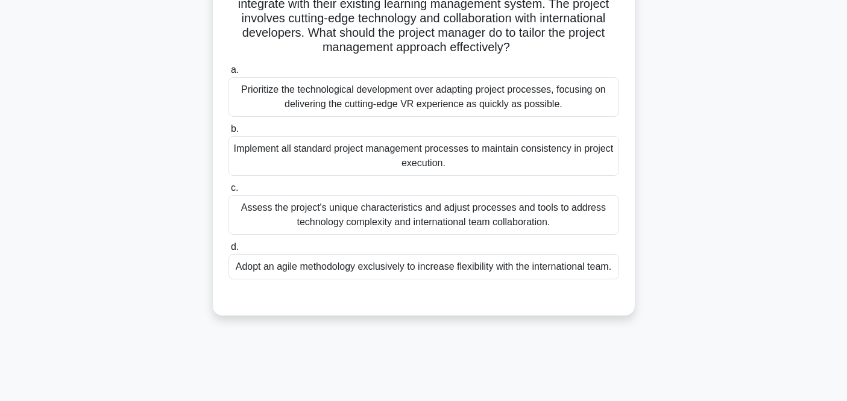
click at [358, 217] on div "Assess the project's unique characteristics and adjust processes and tools to a…" at bounding box center [423, 215] width 390 height 40
click at [228, 192] on input "c. Assess the project's unique characteristics and adjust processes and tools t…" at bounding box center [228, 188] width 0 height 8
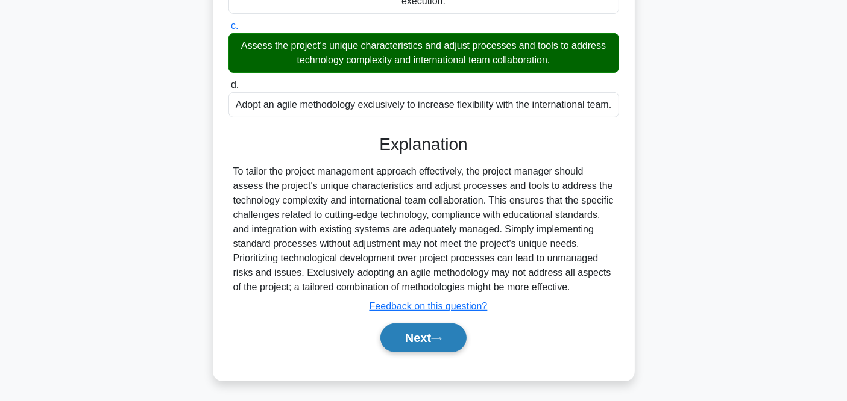
scroll to position [312, 0]
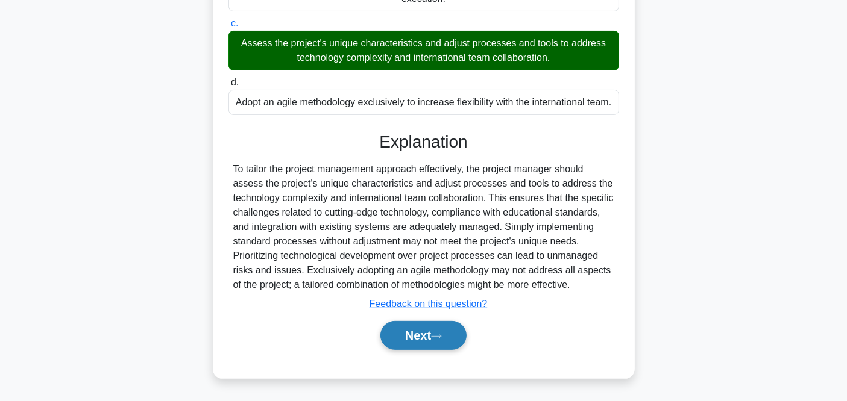
click at [415, 342] on button "Next" at bounding box center [423, 335] width 86 height 29
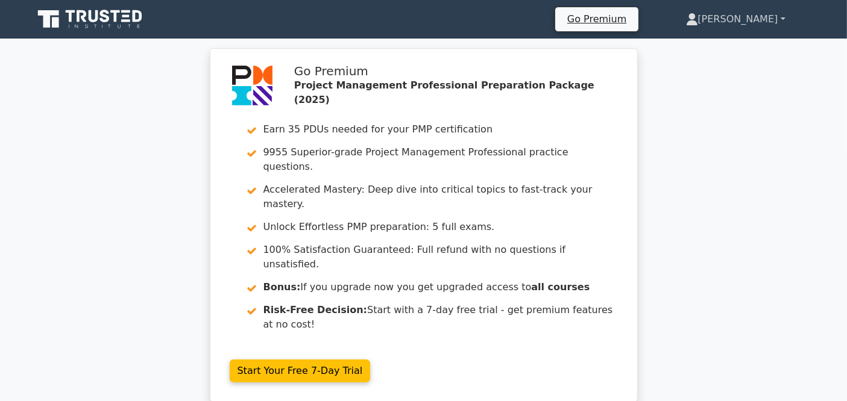
click at [764, 17] on link "[PERSON_NAME]" at bounding box center [735, 19] width 157 height 24
click at [723, 46] on link "Profile" at bounding box center [704, 47] width 95 height 19
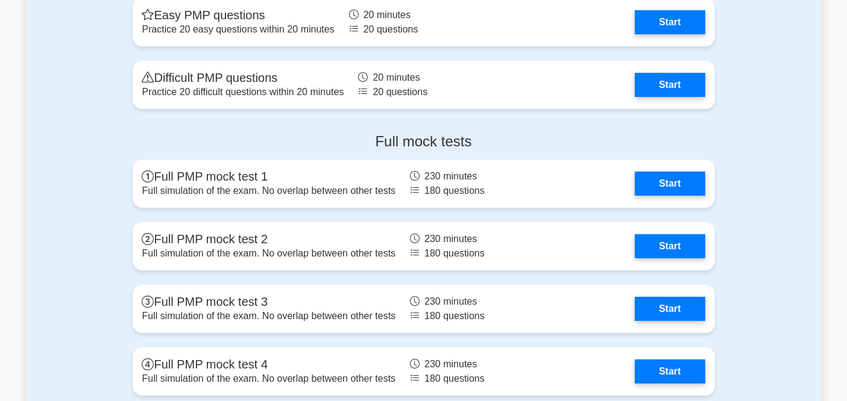
scroll to position [4620, 0]
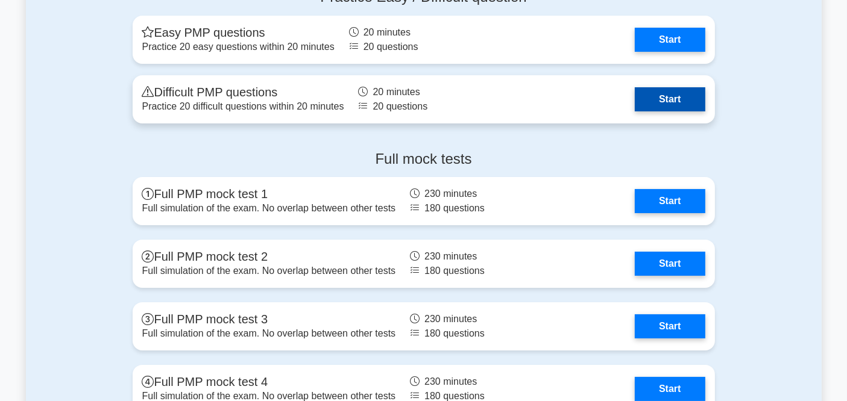
click at [656, 90] on link "Start" at bounding box center [670, 99] width 70 height 24
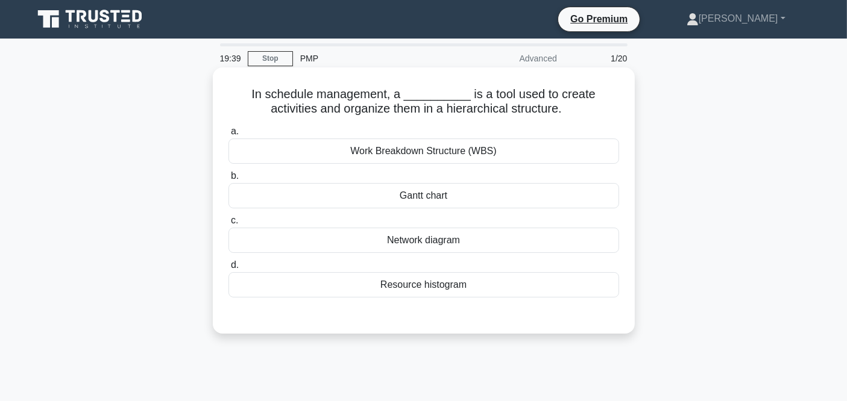
click at [428, 238] on div "Network diagram" at bounding box center [423, 240] width 390 height 25
click at [228, 225] on input "c. Network diagram" at bounding box center [228, 221] width 0 height 8
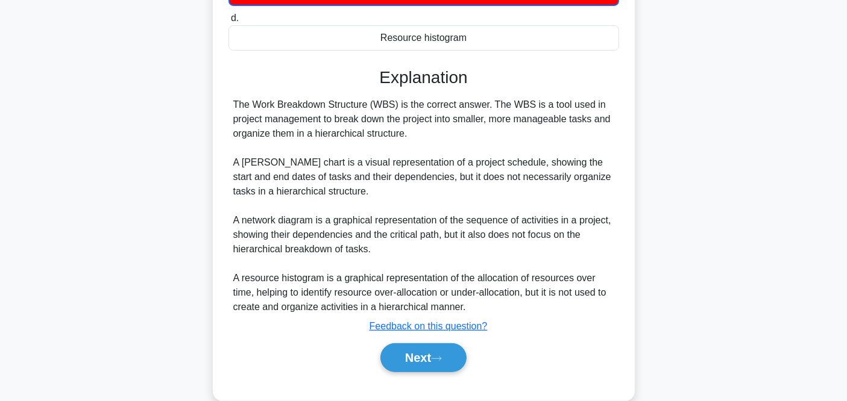
scroll to position [268, 0]
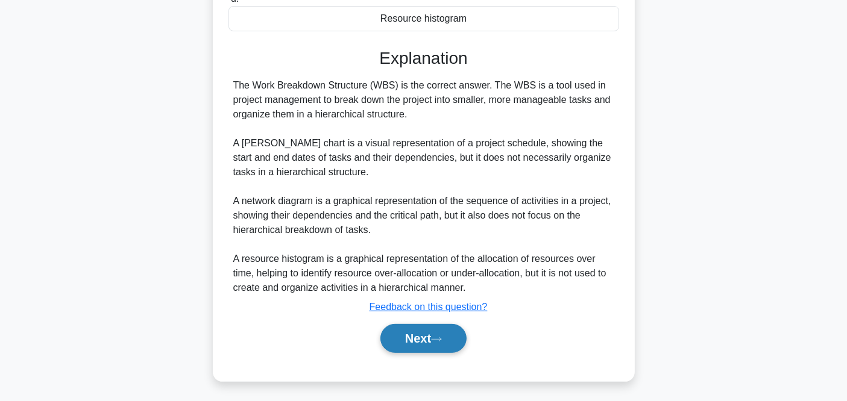
click at [454, 328] on button "Next" at bounding box center [423, 338] width 86 height 29
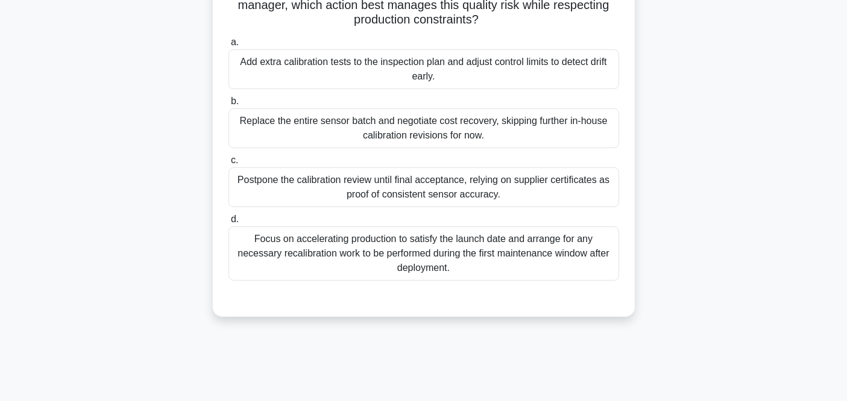
scroll to position [116, 0]
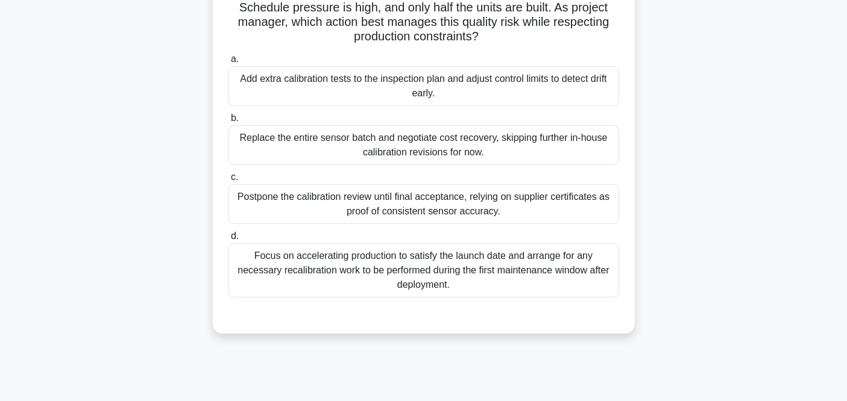
click at [441, 91] on div "Add extra calibration tests to the inspection plan and adjust control limits to…" at bounding box center [423, 86] width 390 height 40
click at [228, 63] on input "a. Add extra calibration tests to the inspection plan and adjust control limits…" at bounding box center [228, 59] width 0 height 8
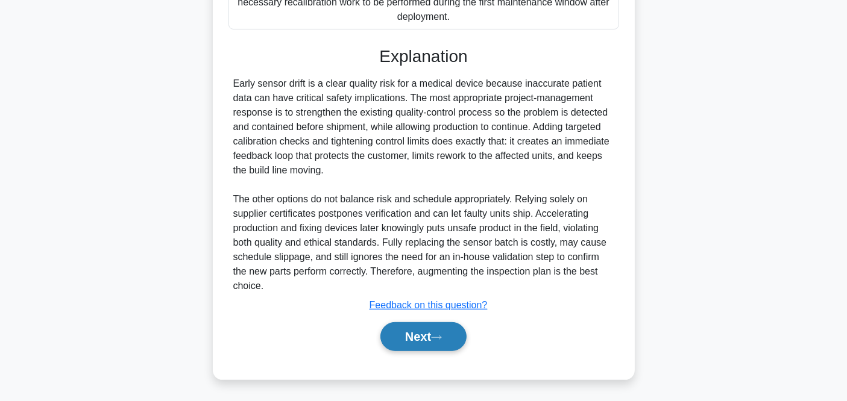
click at [442, 340] on button "Next" at bounding box center [423, 336] width 86 height 29
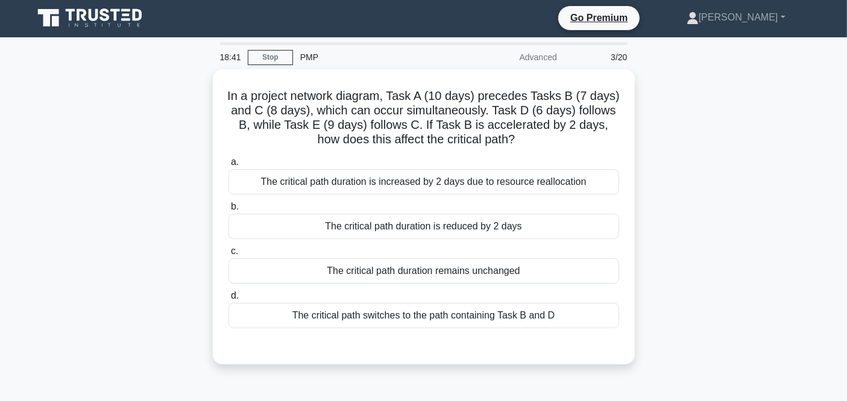
scroll to position [0, 0]
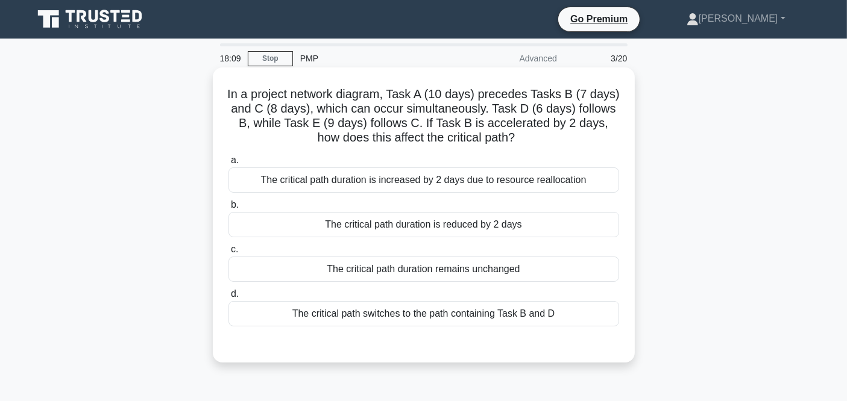
click at [353, 274] on div "The critical path duration remains unchanged" at bounding box center [423, 269] width 390 height 25
click at [228, 254] on input "c. The critical path duration remains unchanged" at bounding box center [228, 250] width 0 height 8
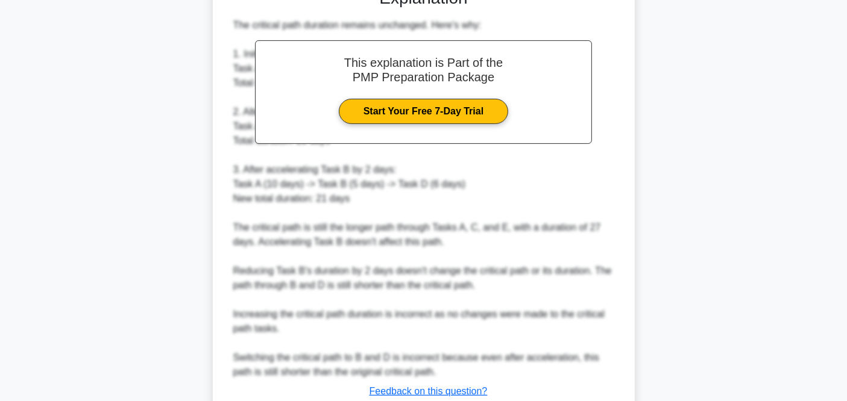
scroll to position [442, 0]
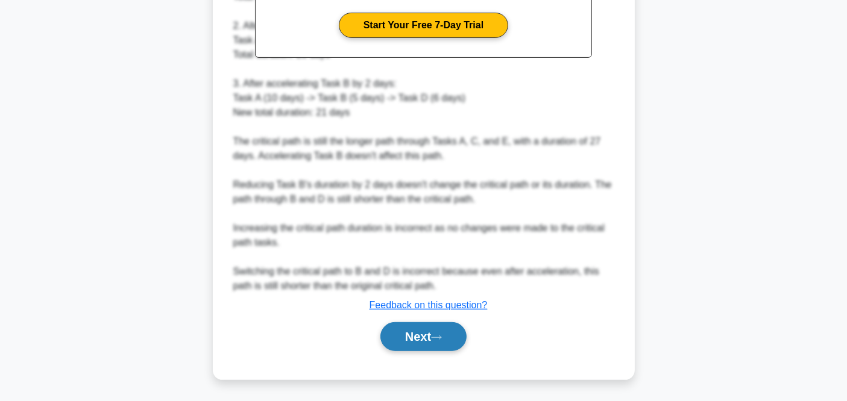
click at [410, 347] on button "Next" at bounding box center [423, 336] width 86 height 29
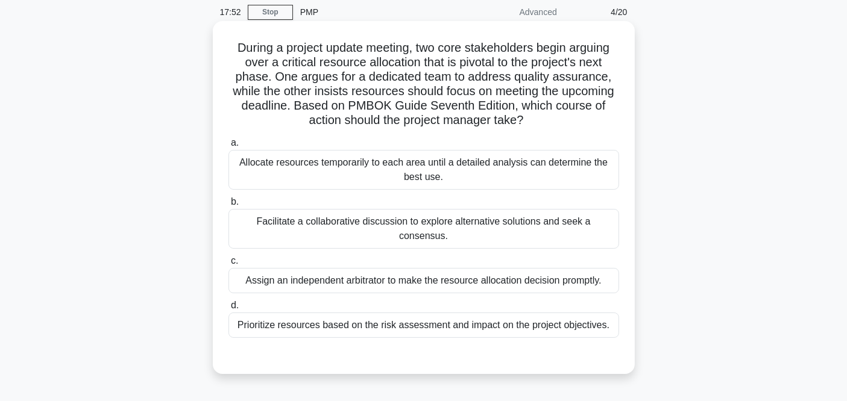
scroll to position [67, 0]
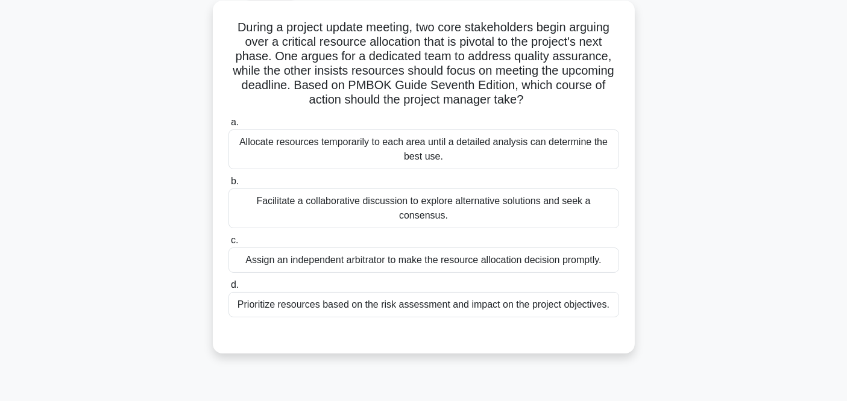
click at [325, 205] on div "Facilitate a collaborative discussion to explore alternative solutions and seek…" at bounding box center [423, 209] width 390 height 40
click at [228, 186] on input "b. Facilitate a collaborative discussion to explore alternative solutions and s…" at bounding box center [228, 182] width 0 height 8
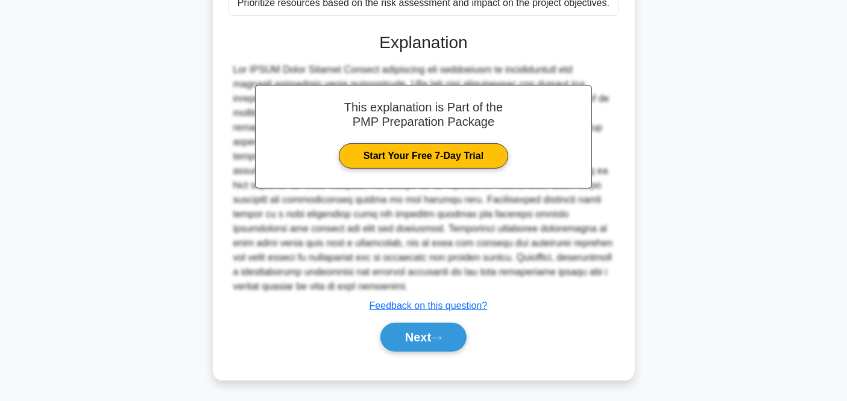
scroll to position [369, 0]
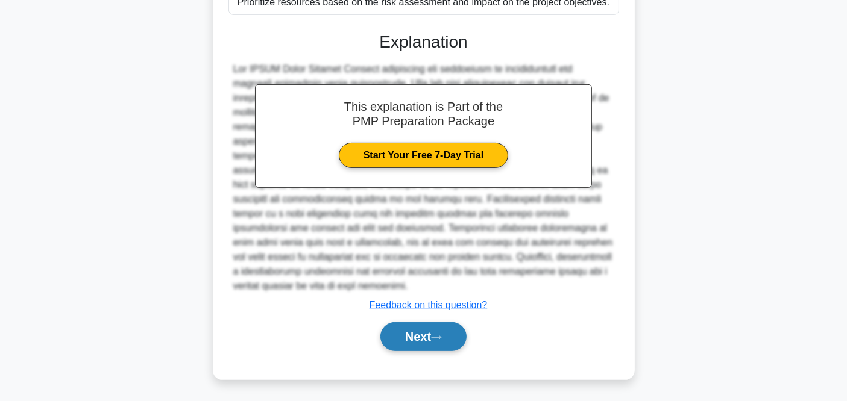
click at [418, 343] on button "Next" at bounding box center [423, 336] width 86 height 29
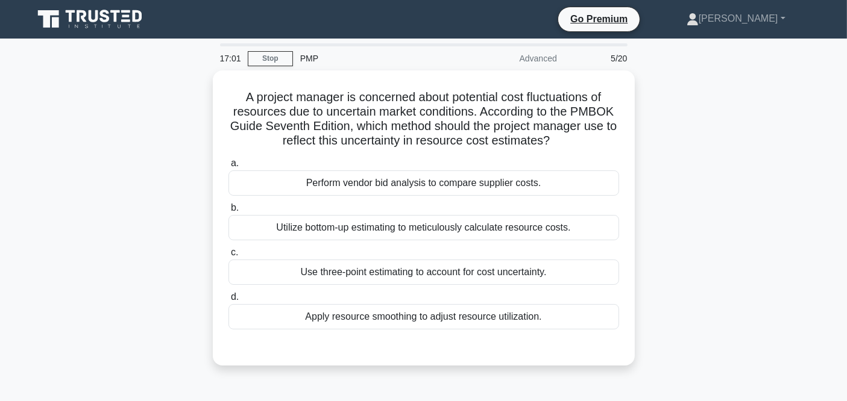
scroll to position [0, 0]
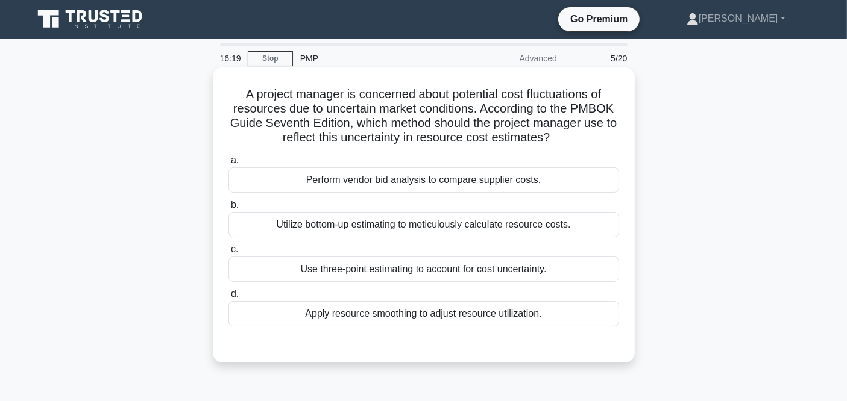
click at [470, 272] on div "Use three-point estimating to account for cost uncertainty." at bounding box center [423, 269] width 390 height 25
click at [228, 254] on input "c. Use three-point estimating to account for cost uncertainty." at bounding box center [228, 250] width 0 height 8
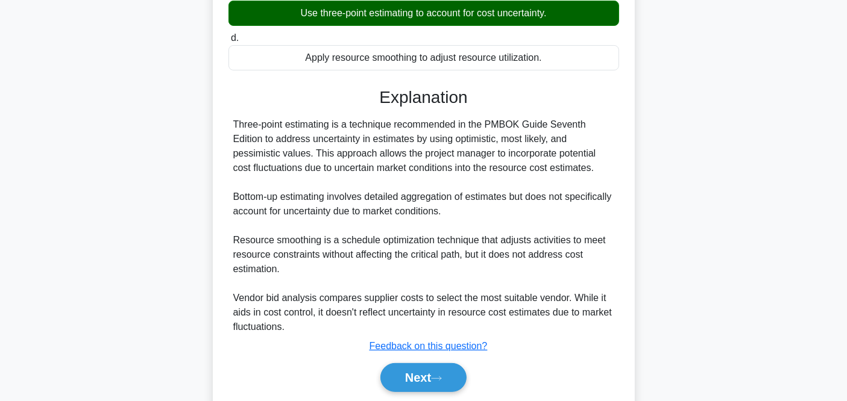
scroll to position [297, 0]
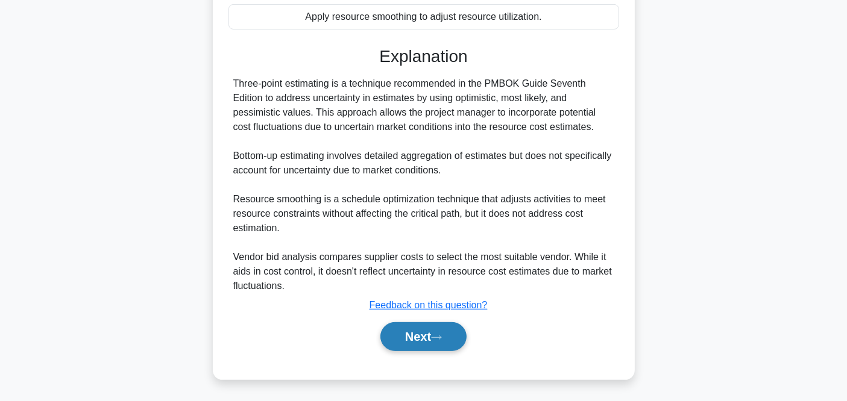
click at [420, 348] on button "Next" at bounding box center [423, 336] width 86 height 29
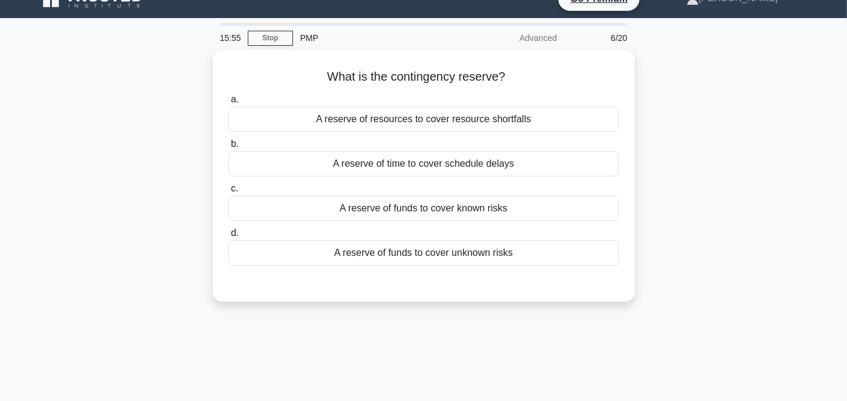
scroll to position [0, 0]
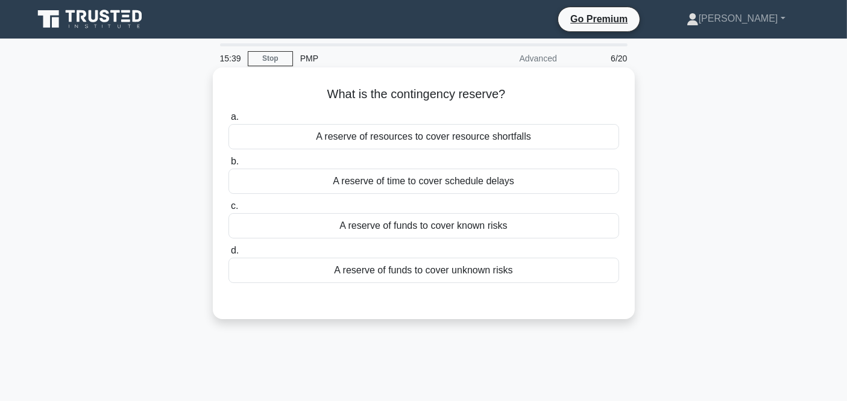
click at [392, 272] on div "A reserve of funds to cover unknown risks" at bounding box center [423, 270] width 390 height 25
click at [228, 255] on input "d. A reserve of funds to cover unknown risks" at bounding box center [228, 251] width 0 height 8
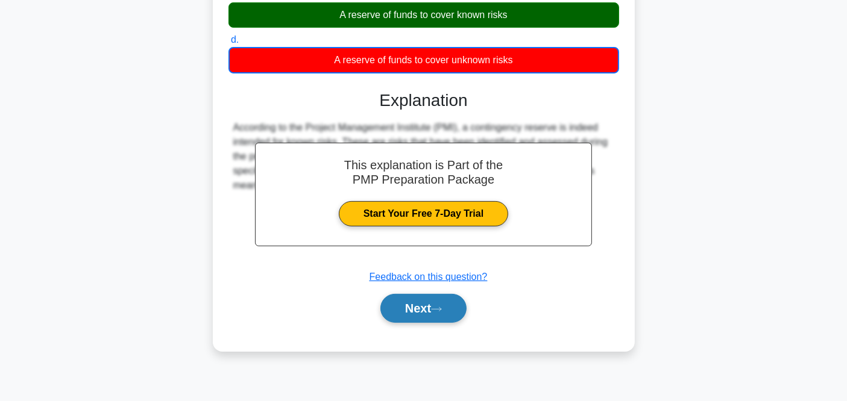
scroll to position [249, 0]
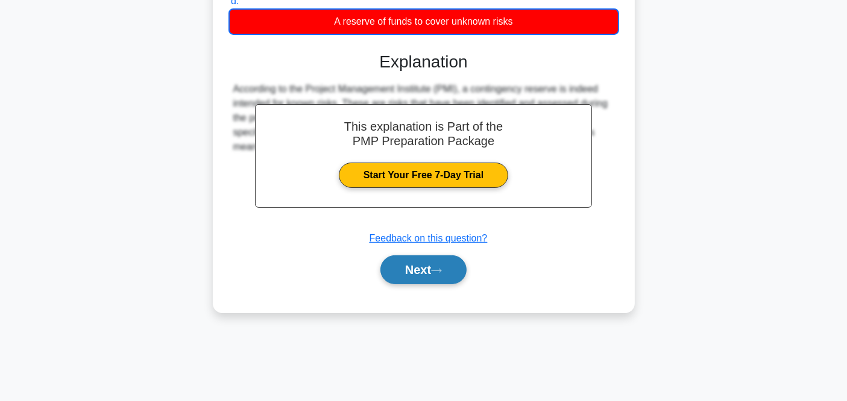
click at [412, 274] on button "Next" at bounding box center [423, 270] width 86 height 29
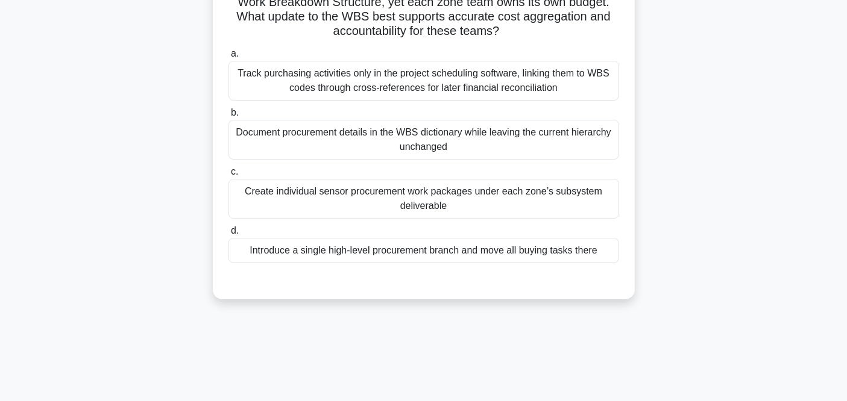
scroll to position [134, 0]
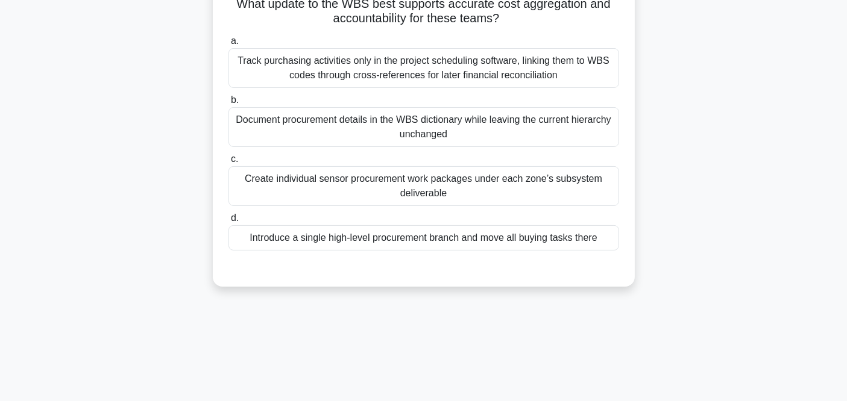
click at [348, 184] on div "Create individual sensor procurement work packages under each zone’s subsystem …" at bounding box center [423, 186] width 390 height 40
click at [228, 163] on input "c. Create individual sensor procurement work packages under each zone’s subsyst…" at bounding box center [228, 159] width 0 height 8
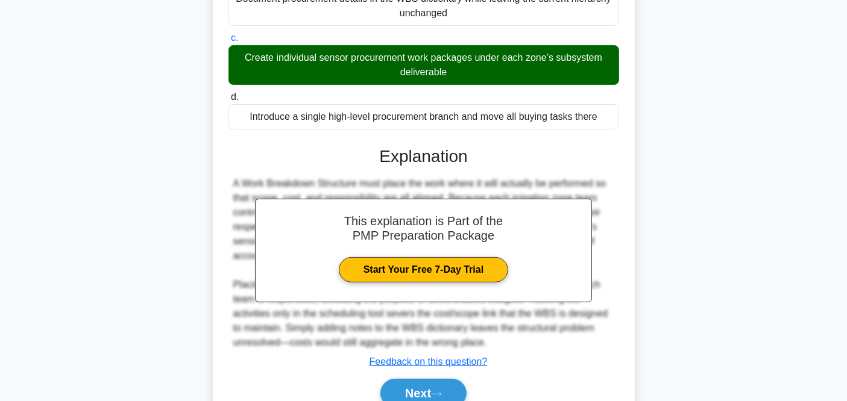
scroll to position [312, 0]
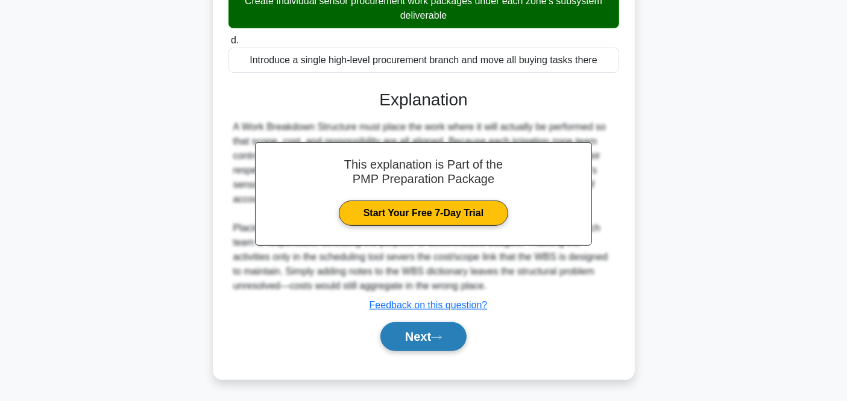
click at [439, 322] on button "Next" at bounding box center [423, 336] width 86 height 29
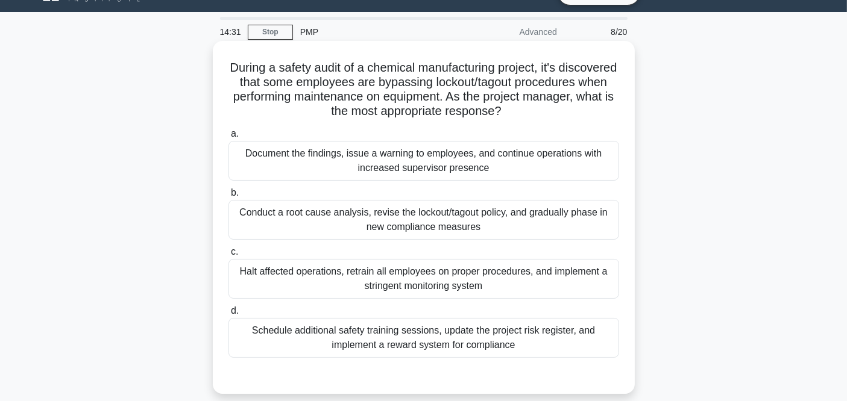
scroll to position [67, 0]
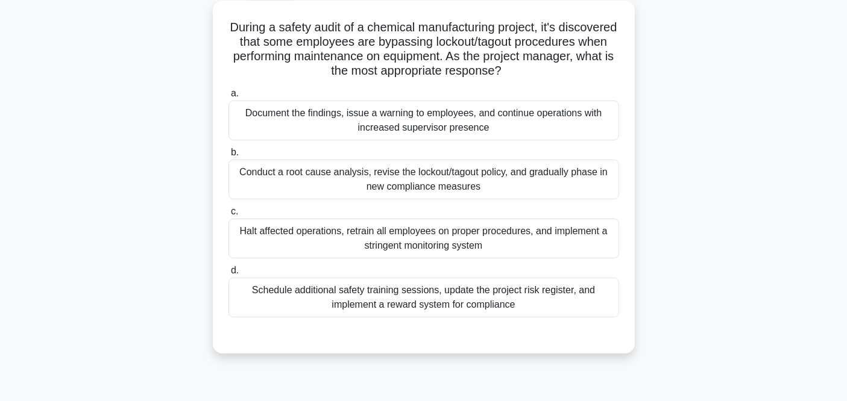
click at [334, 180] on div "Conduct a root cause analysis, revise the lockout/tagout policy, and gradually …" at bounding box center [423, 180] width 390 height 40
click at [228, 157] on input "b. Conduct a root cause analysis, revise the lockout/tagout policy, and gradual…" at bounding box center [228, 153] width 0 height 8
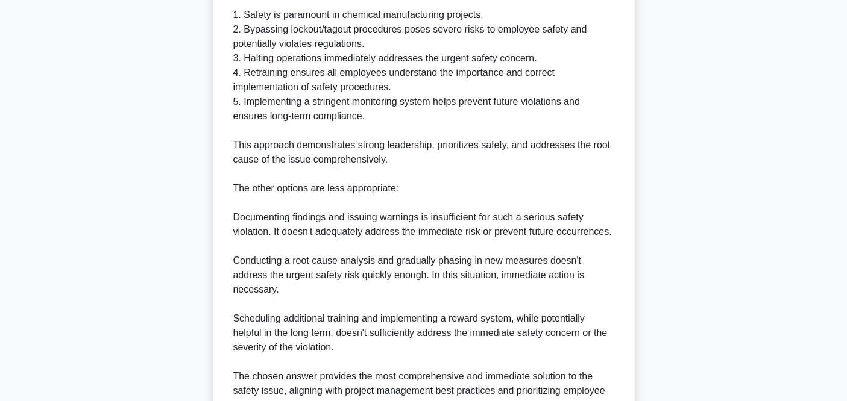
scroll to position [535, 0]
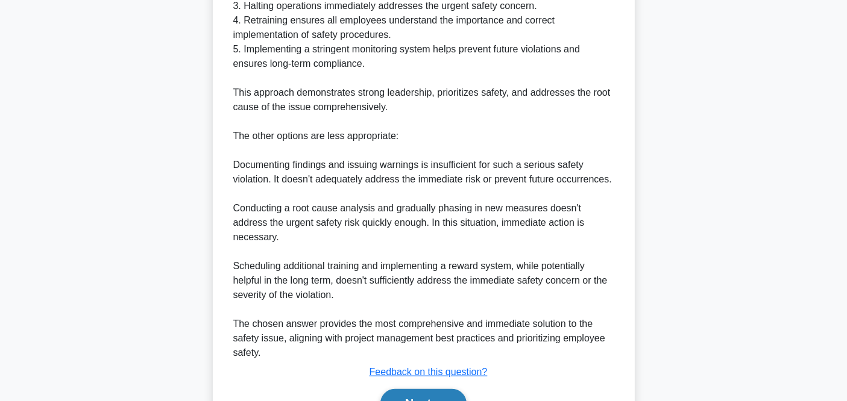
click at [437, 389] on button "Next" at bounding box center [423, 403] width 86 height 29
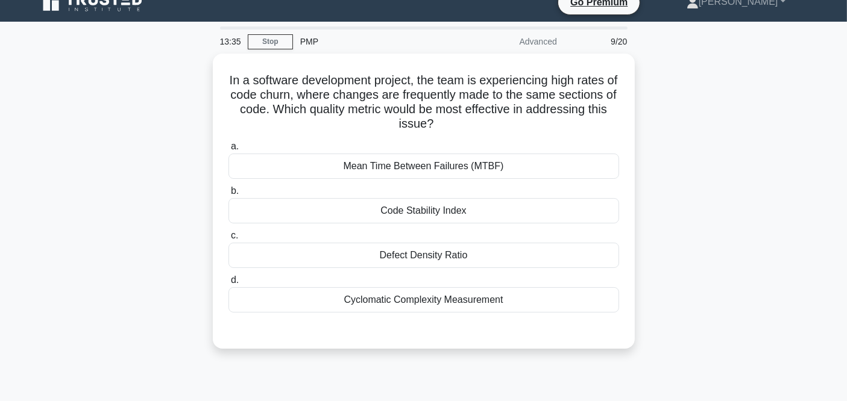
scroll to position [0, 0]
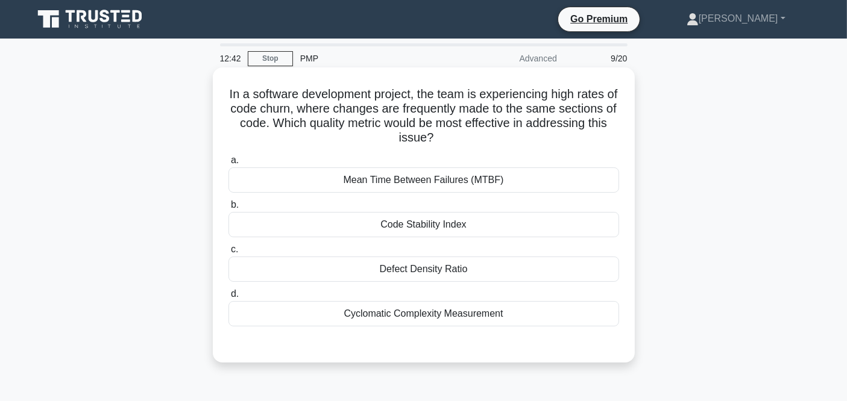
click at [414, 233] on div "Code Stability Index" at bounding box center [423, 224] width 390 height 25
click at [228, 209] on input "b. Code Stability Index" at bounding box center [228, 205] width 0 height 8
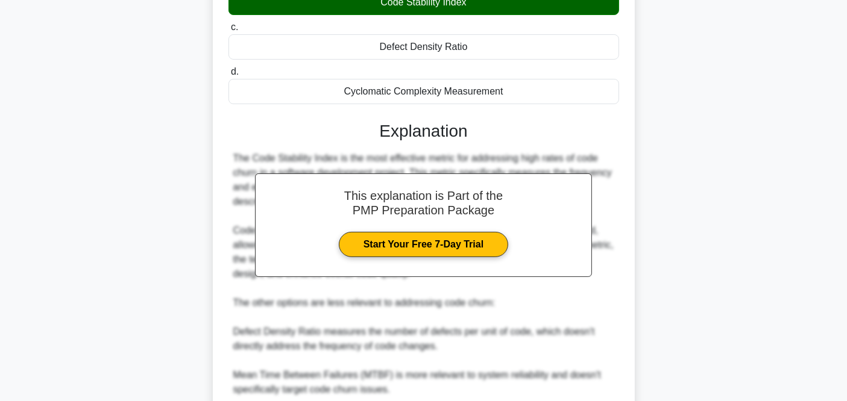
scroll to position [268, 0]
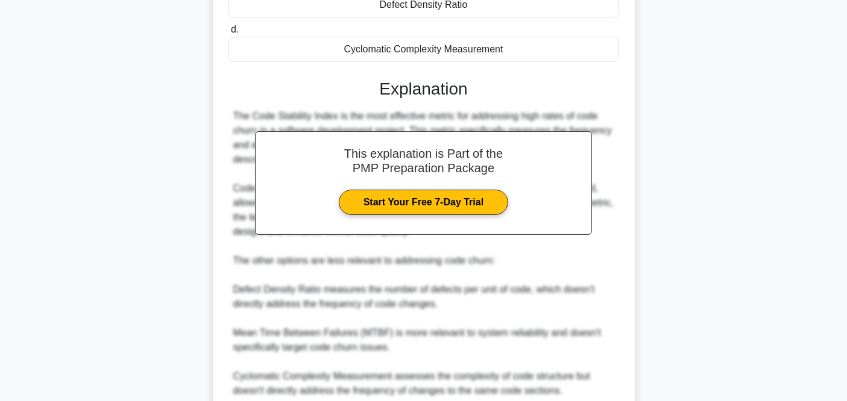
click at [730, 224] on div "In a software development project, the team is experiencing high rates of code …" at bounding box center [423, 180] width 795 height 754
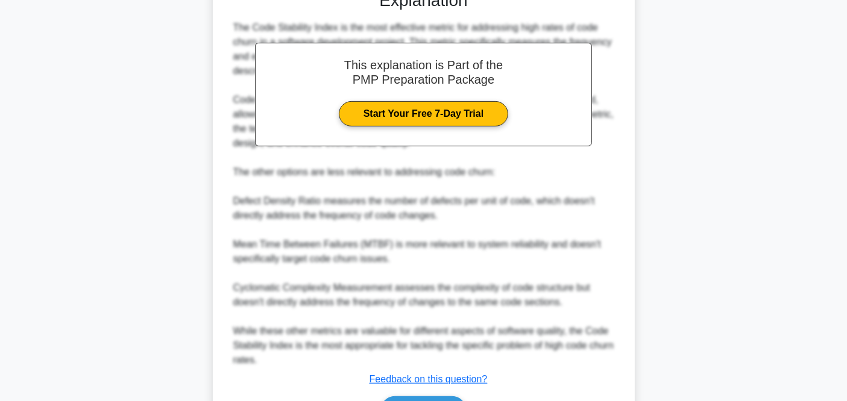
scroll to position [427, 0]
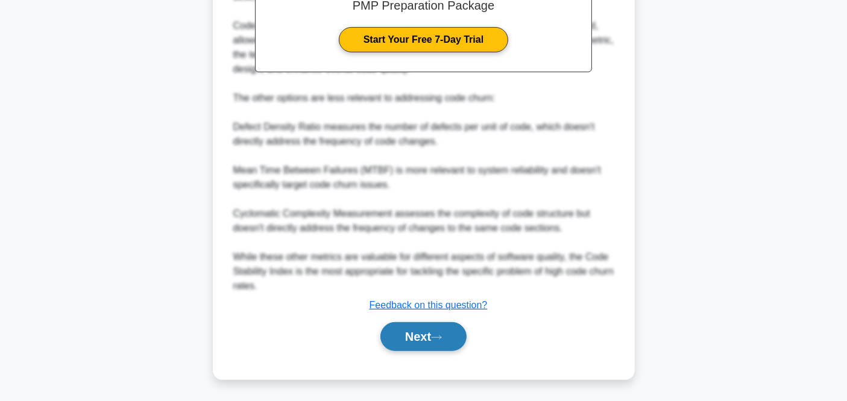
click at [432, 331] on button "Next" at bounding box center [423, 336] width 86 height 29
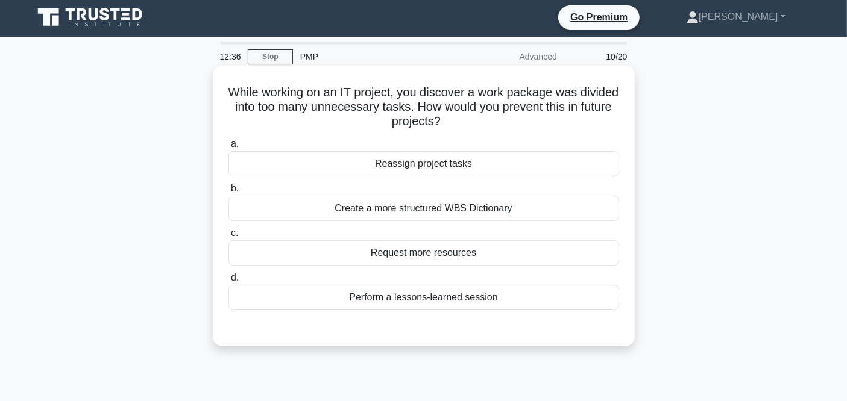
scroll to position [0, 0]
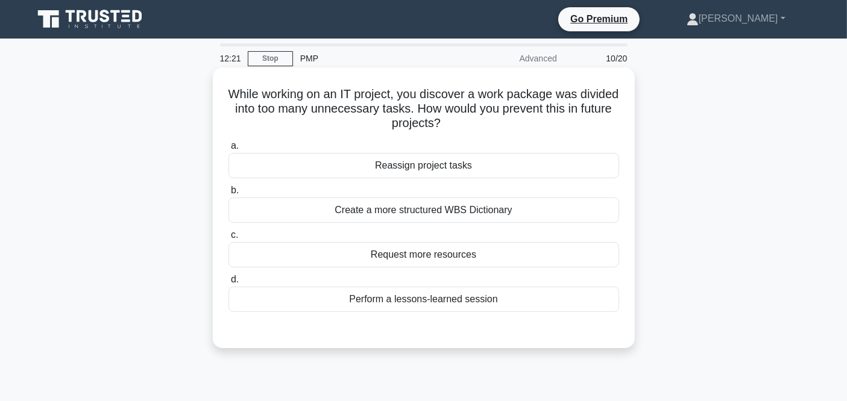
click at [399, 298] on div "Perform a lessons-learned session" at bounding box center [423, 299] width 390 height 25
click at [228, 284] on input "d. Perform a lessons-learned session" at bounding box center [228, 280] width 0 height 8
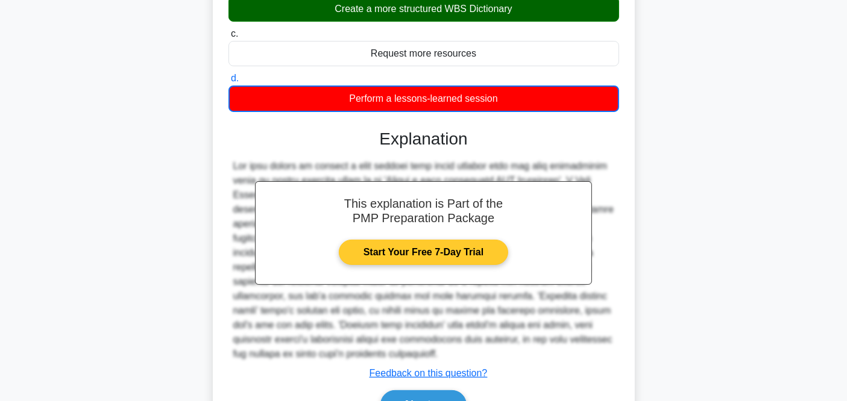
scroll to position [269, 0]
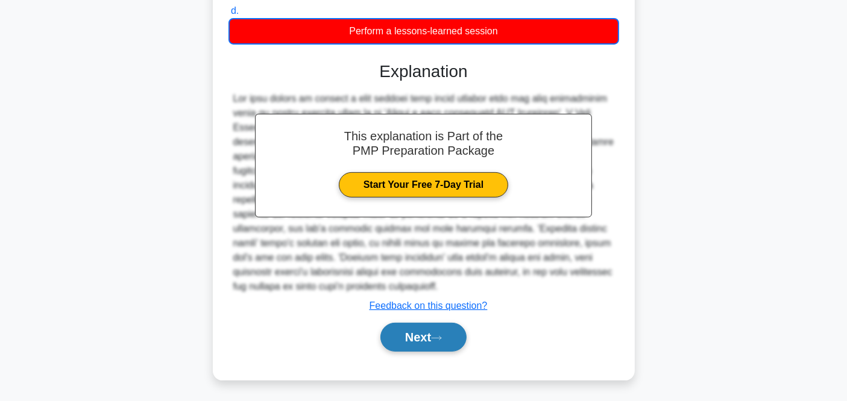
click at [419, 329] on button "Next" at bounding box center [423, 337] width 86 height 29
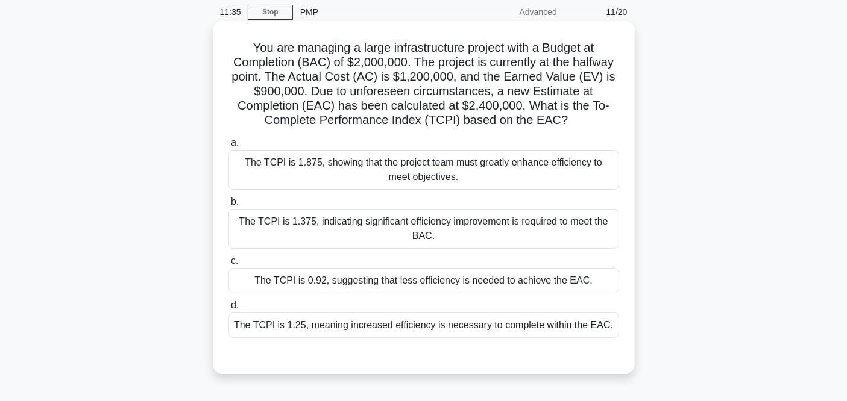
scroll to position [134, 0]
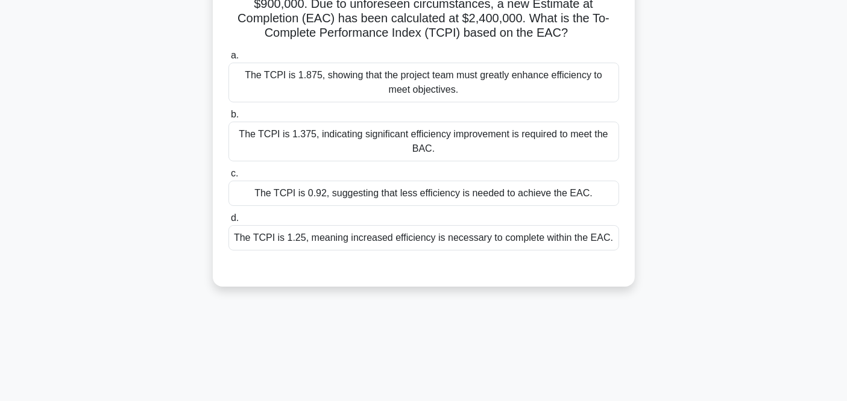
click at [300, 242] on div "The TCPI is 1.25, meaning increased efficiency is necessary to complete within …" at bounding box center [423, 237] width 390 height 25
click at [228, 222] on input "d. The TCPI is 1.25, meaning increased efficiency is necessary to complete with…" at bounding box center [228, 219] width 0 height 8
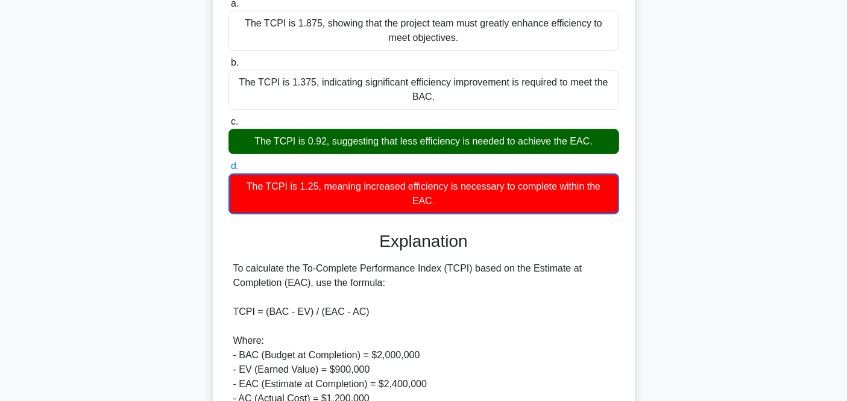
scroll to position [268, 0]
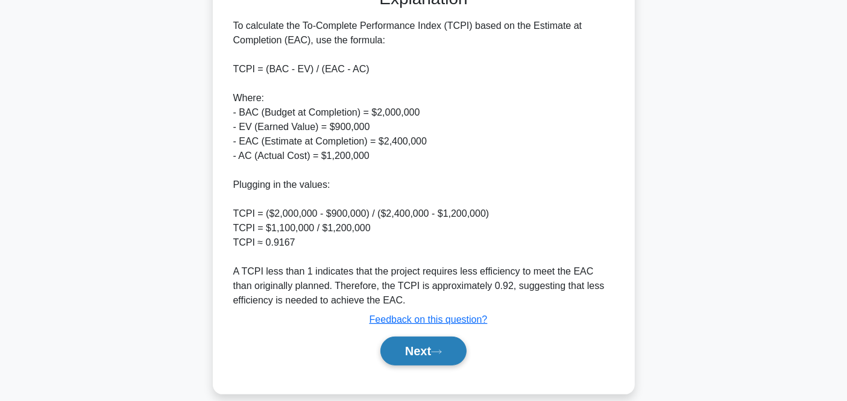
click at [406, 337] on button "Next" at bounding box center [423, 351] width 86 height 29
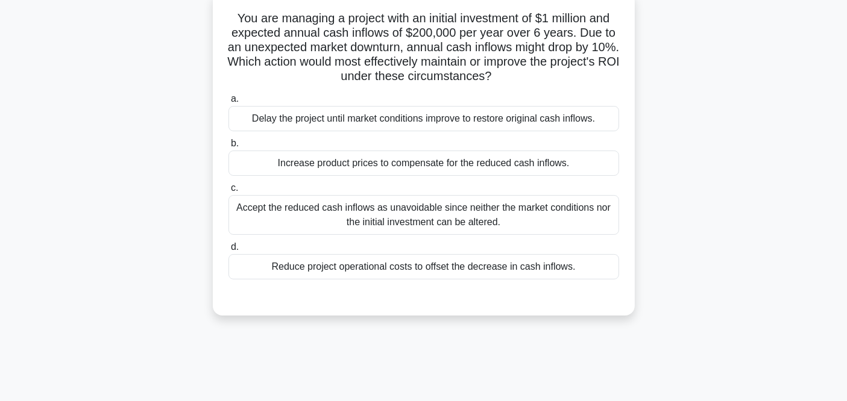
scroll to position [49, 0]
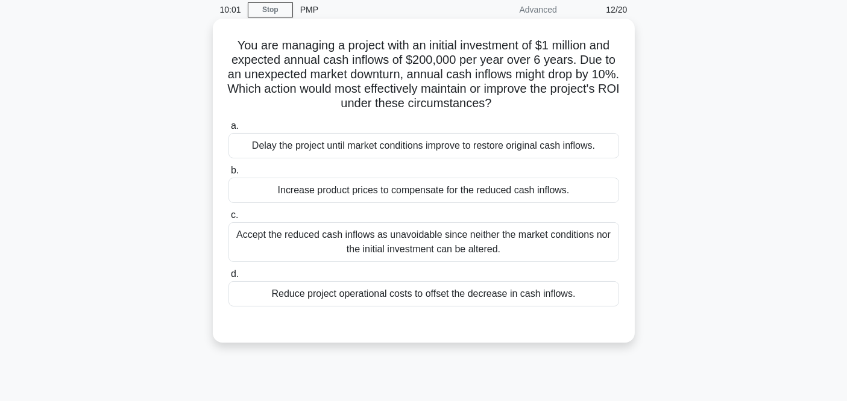
click at [325, 199] on div "Increase product prices to compensate for the reduced cash inflows." at bounding box center [423, 190] width 390 height 25
click at [228, 175] on input "b. Increase product prices to compensate for the reduced cash inflows." at bounding box center [228, 171] width 0 height 8
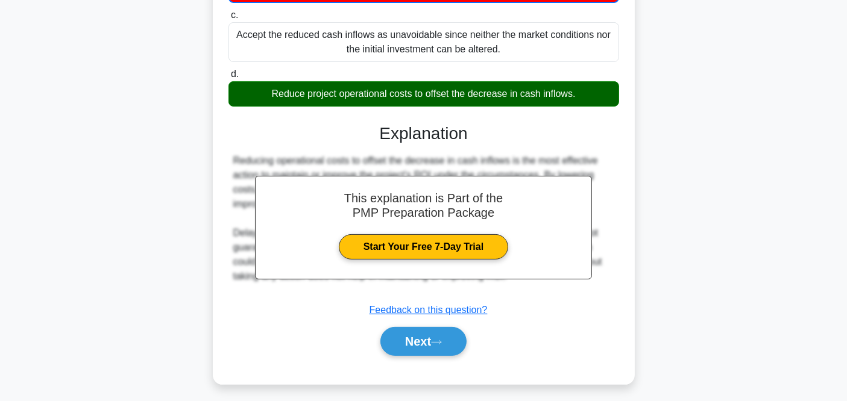
scroll to position [254, 0]
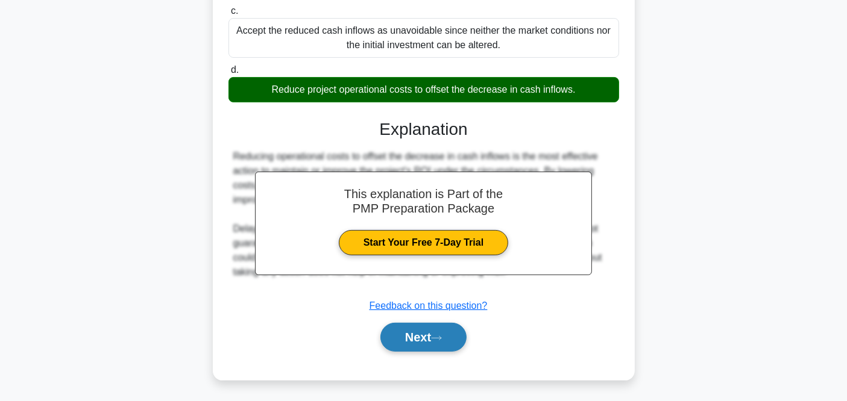
click at [434, 339] on button "Next" at bounding box center [423, 337] width 86 height 29
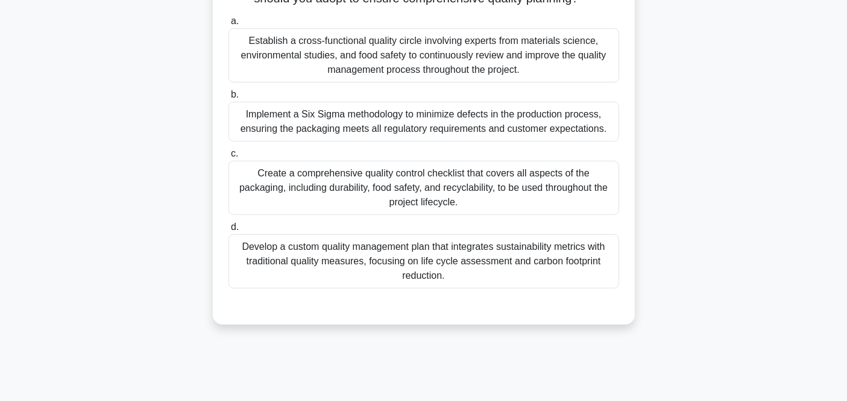
scroll to position [116, 0]
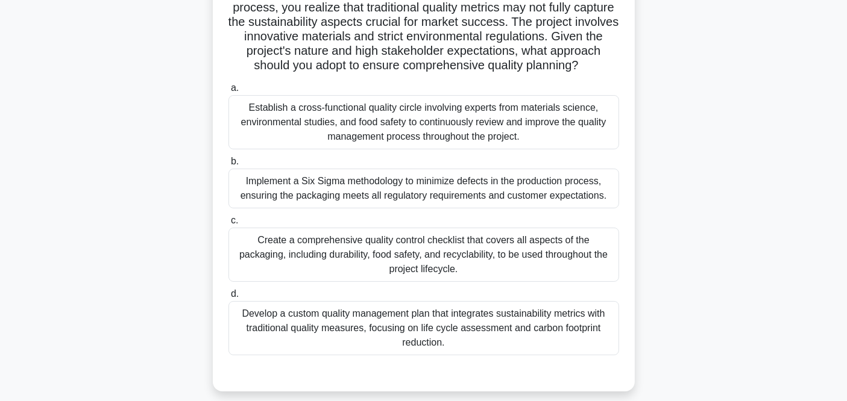
click at [335, 200] on div "Implement a Six Sigma methodology to minimize defects in the production process…" at bounding box center [423, 189] width 390 height 40
click at [228, 166] on input "b. Implement a Six Sigma methodology to minimize defects in the production proc…" at bounding box center [228, 162] width 0 height 8
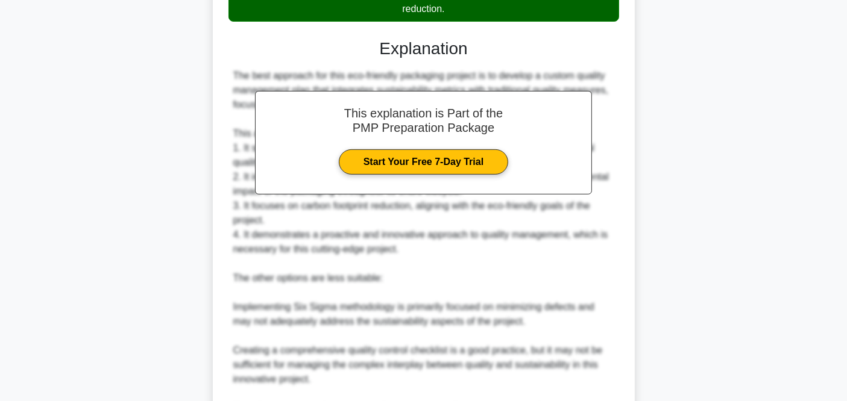
scroll to position [659, 0]
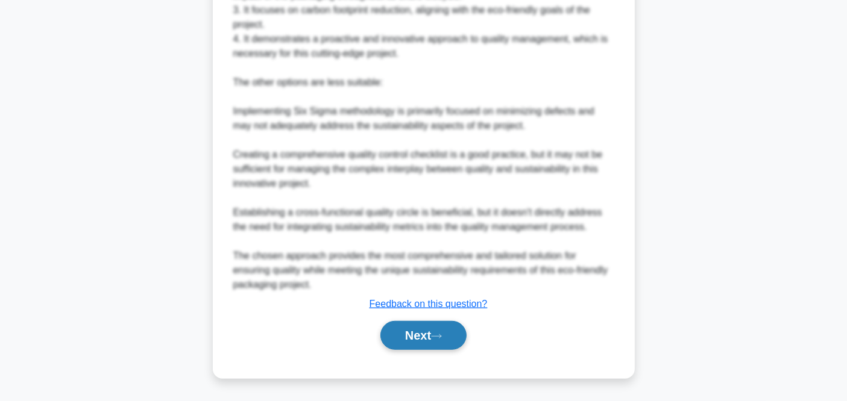
click at [403, 338] on button "Next" at bounding box center [423, 335] width 86 height 29
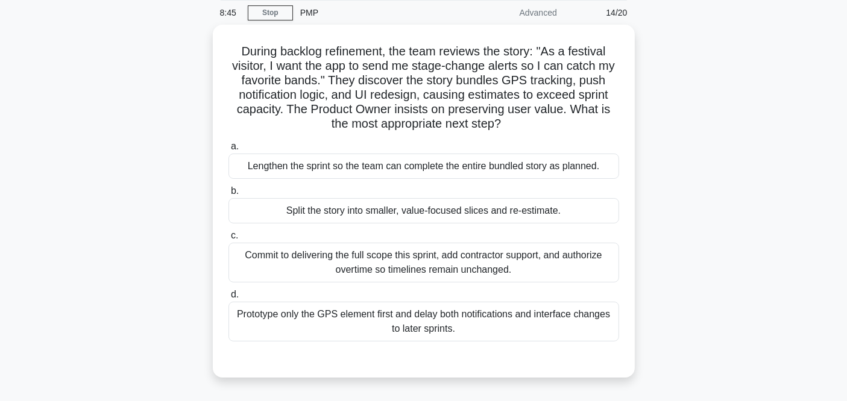
scroll to position [67, 0]
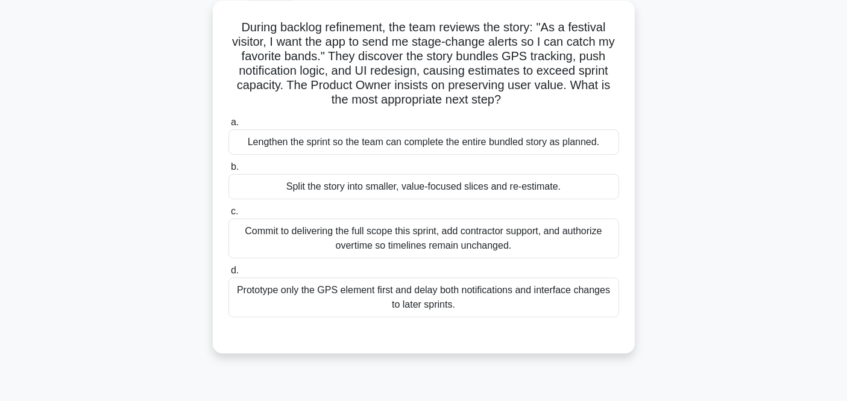
click at [330, 190] on div "Split the story into smaller, value-focused slices and re-estimate." at bounding box center [423, 186] width 390 height 25
click at [228, 171] on input "b. Split the story into smaller, value-focused slices and re-estimate." at bounding box center [228, 167] width 0 height 8
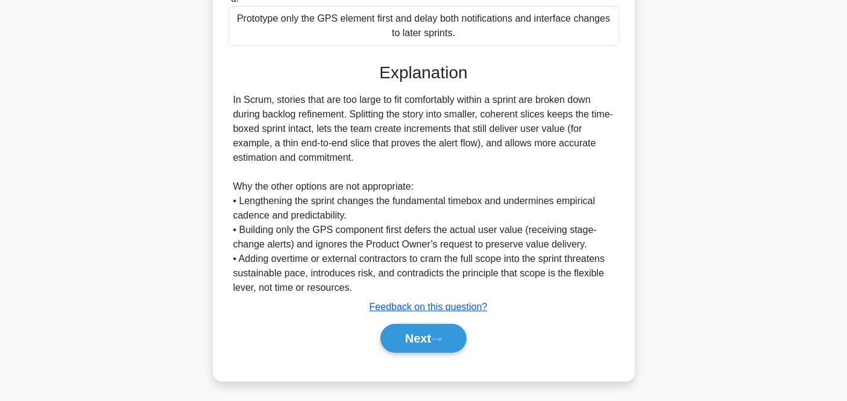
scroll to position [340, 0]
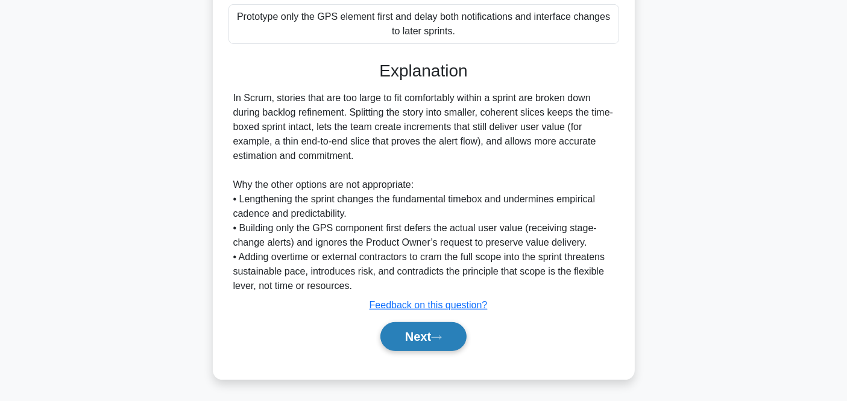
click at [434, 331] on button "Next" at bounding box center [423, 336] width 86 height 29
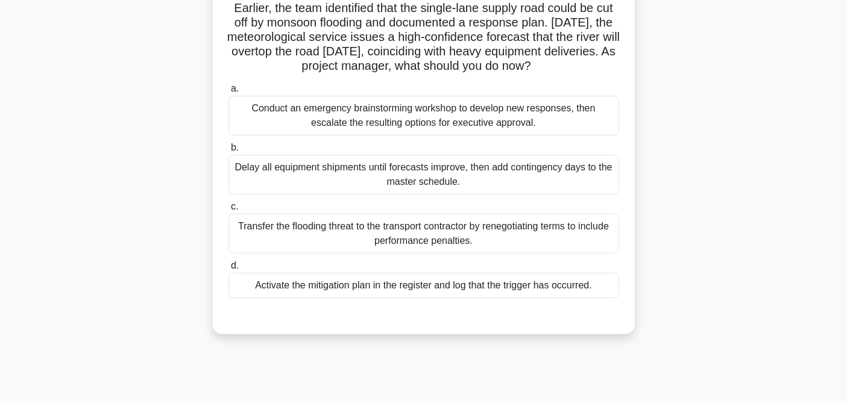
scroll to position [134, 0]
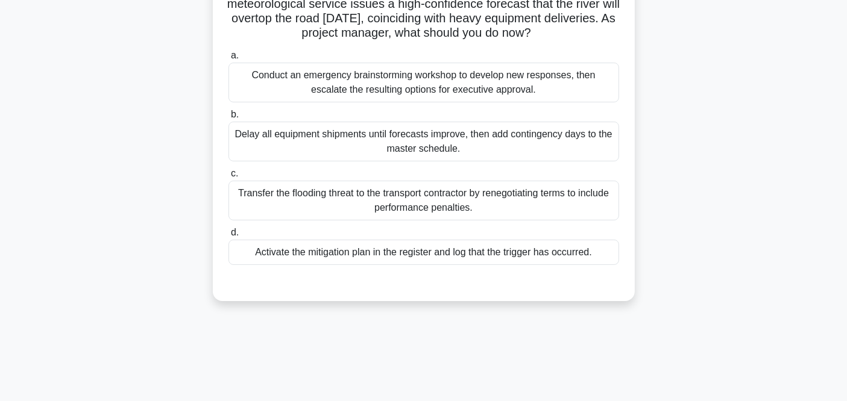
click at [365, 255] on div "Activate the mitigation plan in the register and log that the trigger has occur…" at bounding box center [423, 252] width 390 height 25
click at [228, 237] on input "d. Activate the mitigation plan in the register and log that the trigger has oc…" at bounding box center [228, 233] width 0 height 8
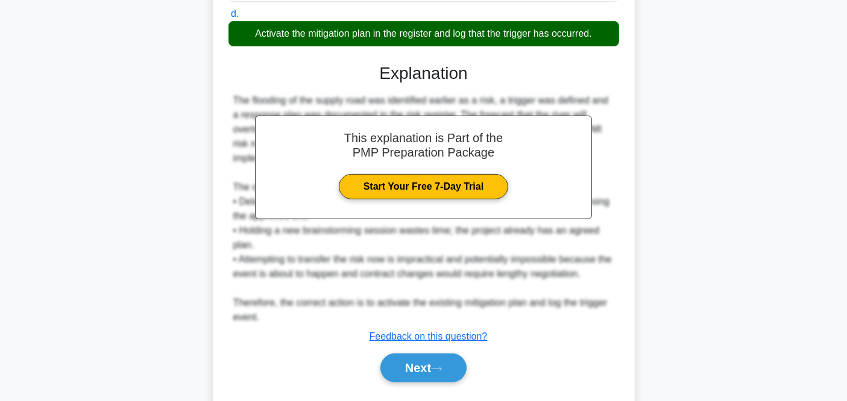
scroll to position [384, 0]
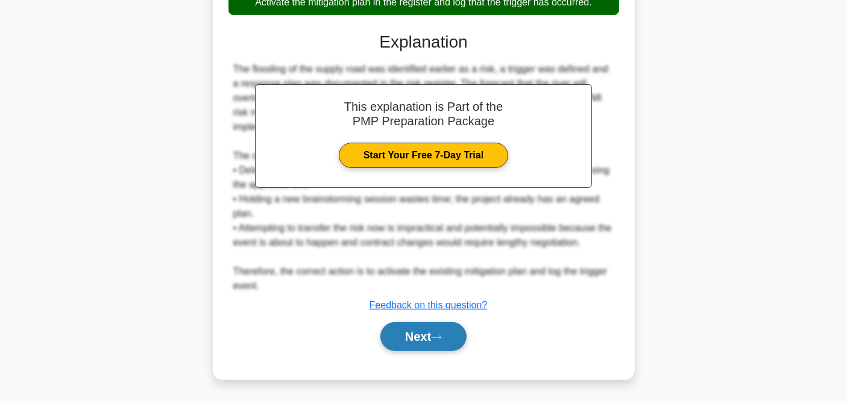
click at [415, 338] on button "Next" at bounding box center [423, 336] width 86 height 29
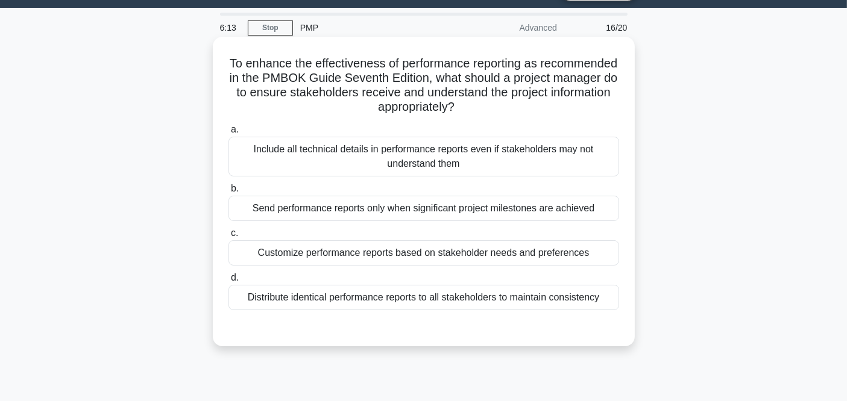
scroll to position [0, 0]
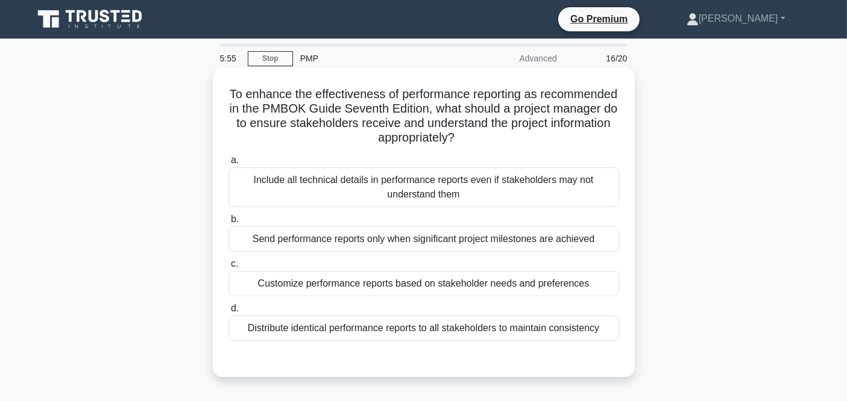
click at [387, 281] on div "Customize performance reports based on stakeholder needs and preferences" at bounding box center [423, 283] width 390 height 25
click at [228, 268] on input "c. Customize performance reports based on stakeholder needs and preferences" at bounding box center [228, 264] width 0 height 8
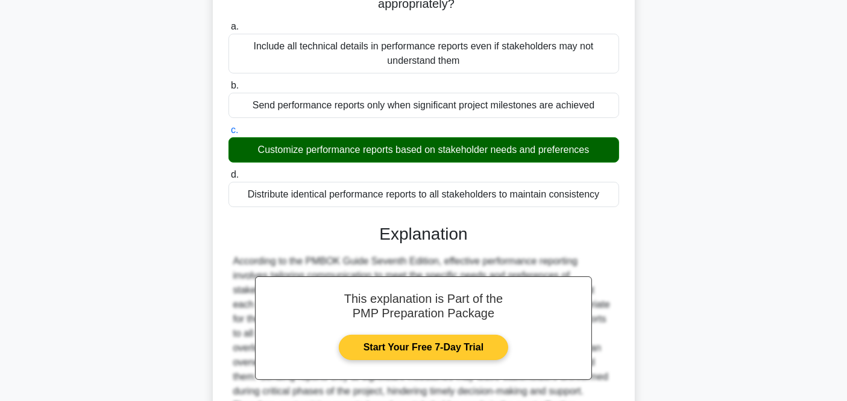
scroll to position [254, 0]
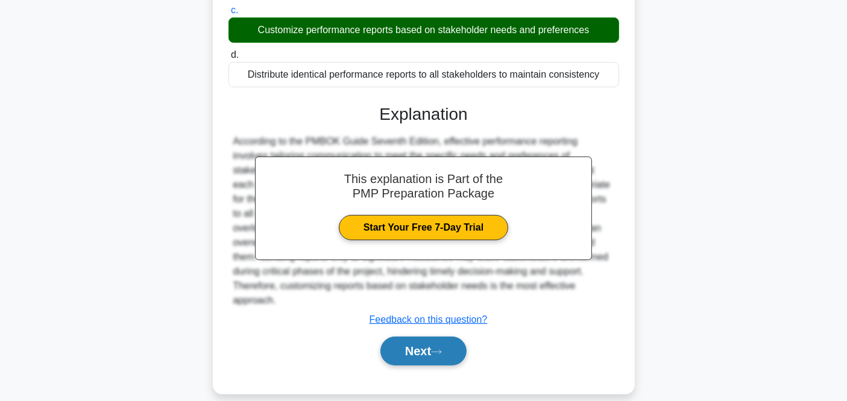
click at [404, 337] on button "Next" at bounding box center [423, 351] width 86 height 29
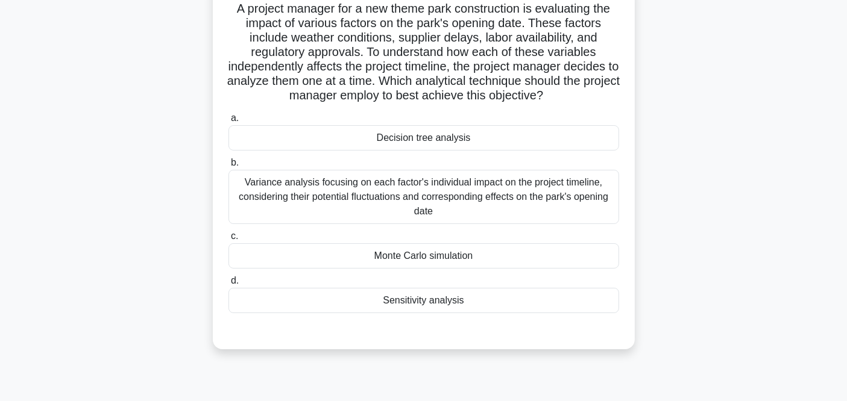
scroll to position [116, 0]
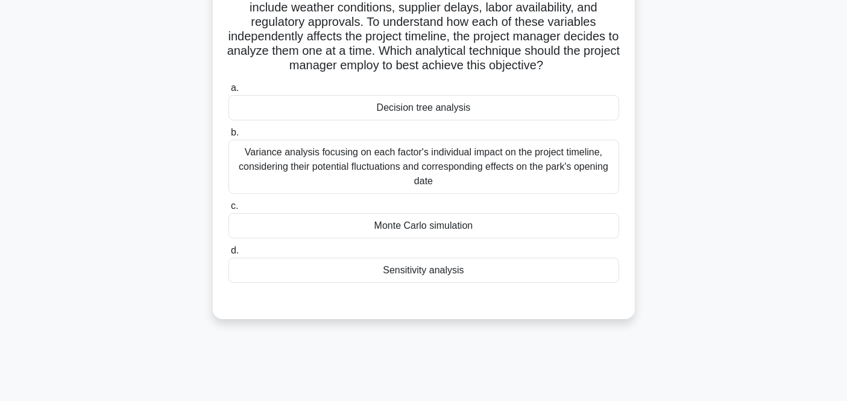
click at [409, 227] on div "Monte Carlo simulation" at bounding box center [423, 225] width 390 height 25
click at [228, 210] on input "c. Monte Carlo simulation" at bounding box center [228, 206] width 0 height 8
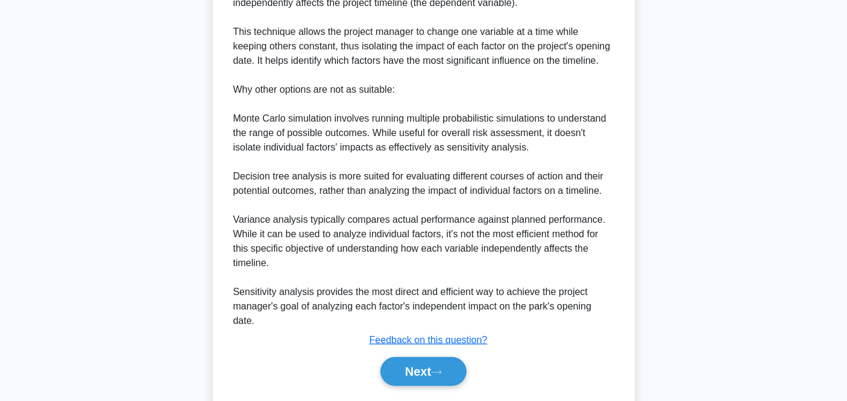
scroll to position [573, 0]
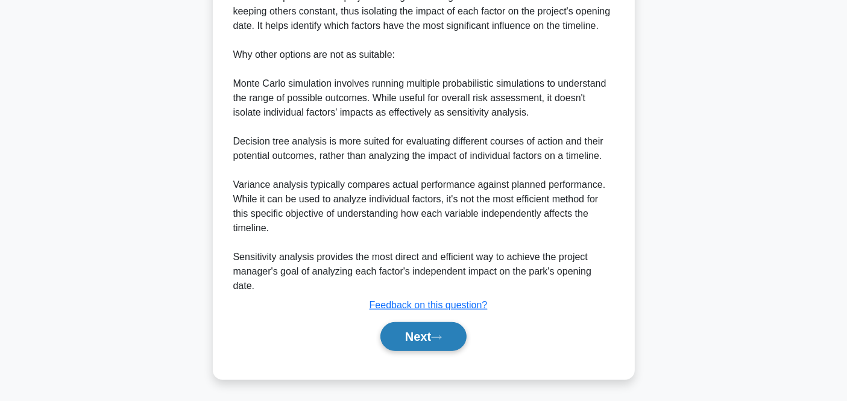
click at [437, 332] on button "Next" at bounding box center [423, 336] width 86 height 29
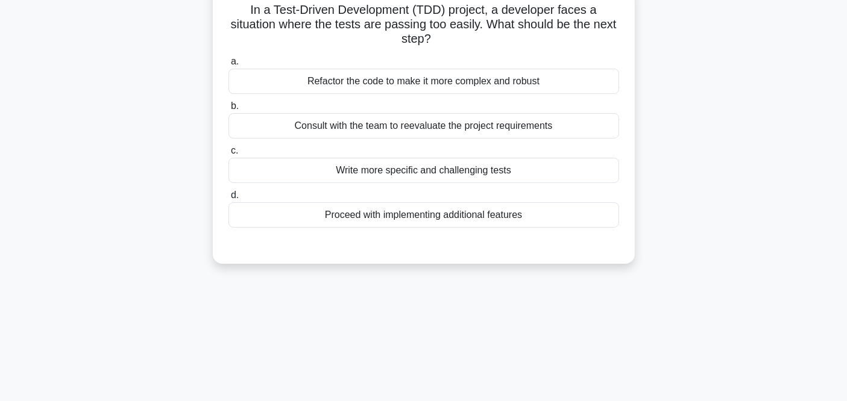
scroll to position [0, 0]
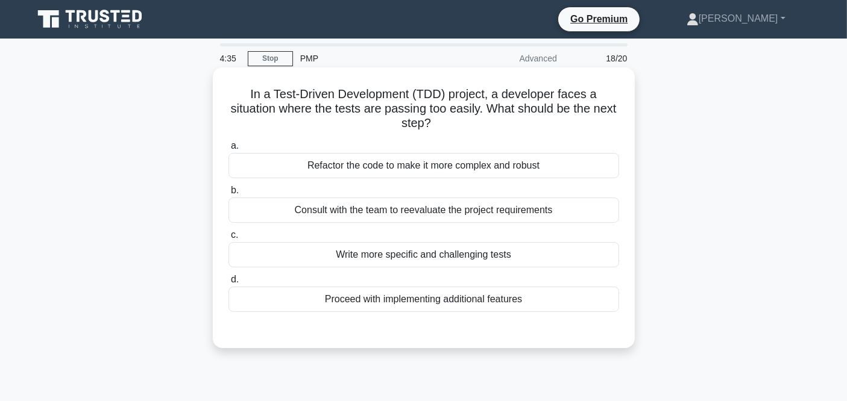
click at [383, 167] on div "Refactor the code to make it more complex and robust" at bounding box center [423, 165] width 390 height 25
click at [228, 150] on input "a. Refactor the code to make it more complex and robust" at bounding box center [228, 146] width 0 height 8
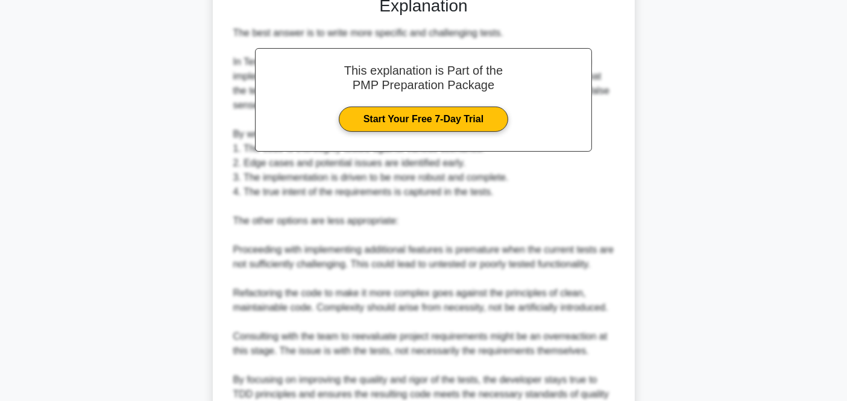
scroll to position [457, 0]
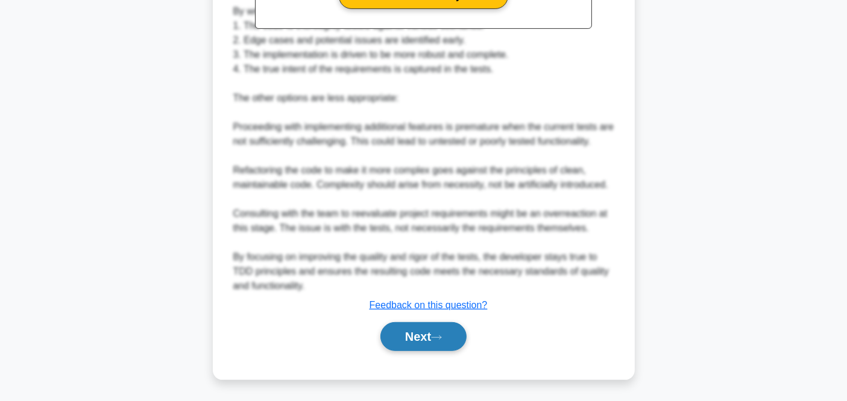
click at [435, 337] on button "Next" at bounding box center [423, 336] width 86 height 29
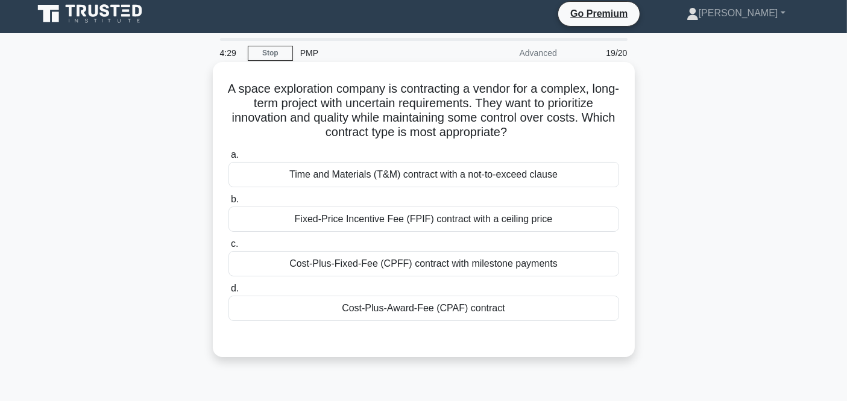
scroll to position [0, 0]
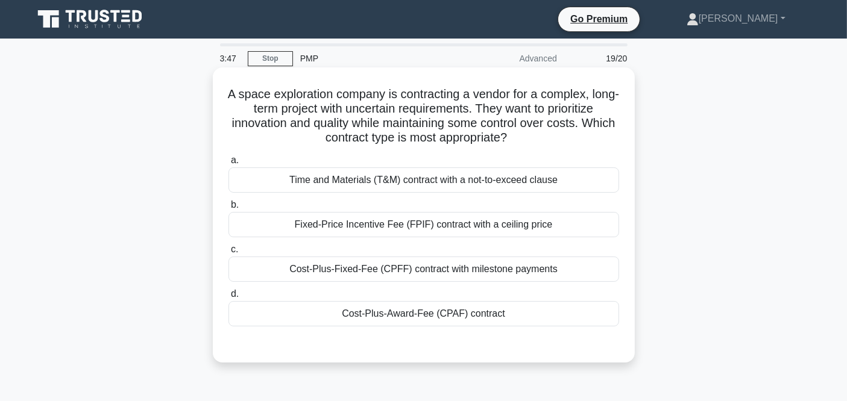
click at [400, 314] on div "Cost-Plus-Award-Fee (CPAF) contract" at bounding box center [423, 313] width 390 height 25
click at [228, 298] on input "d. Cost-Plus-Award-Fee (CPAF) contract" at bounding box center [228, 294] width 0 height 8
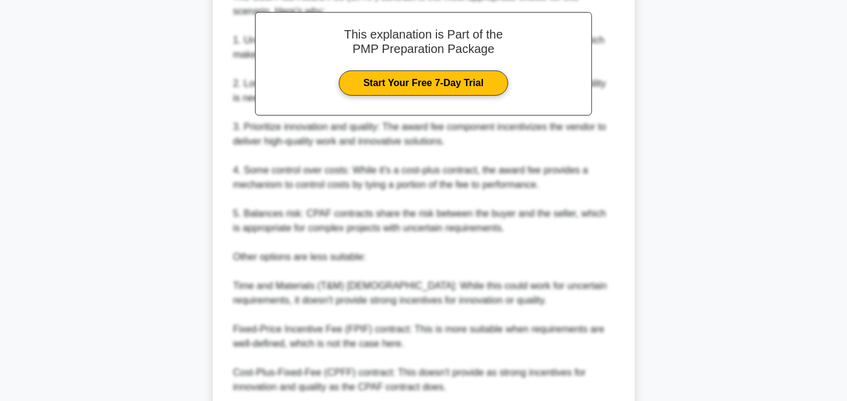
scroll to position [468, 0]
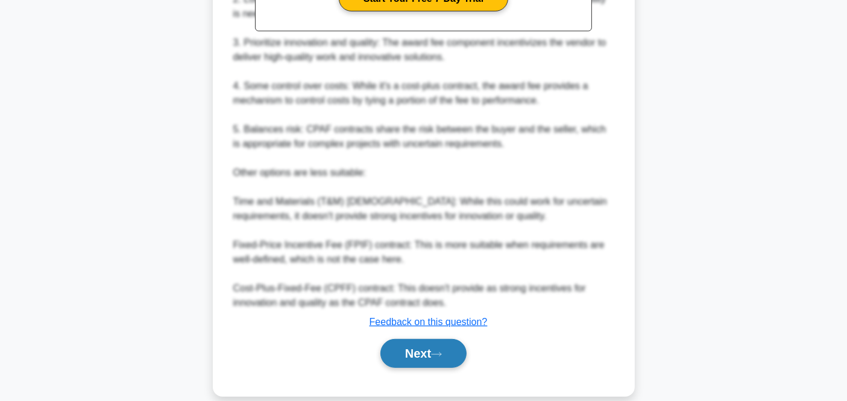
click at [413, 343] on button "Next" at bounding box center [423, 353] width 86 height 29
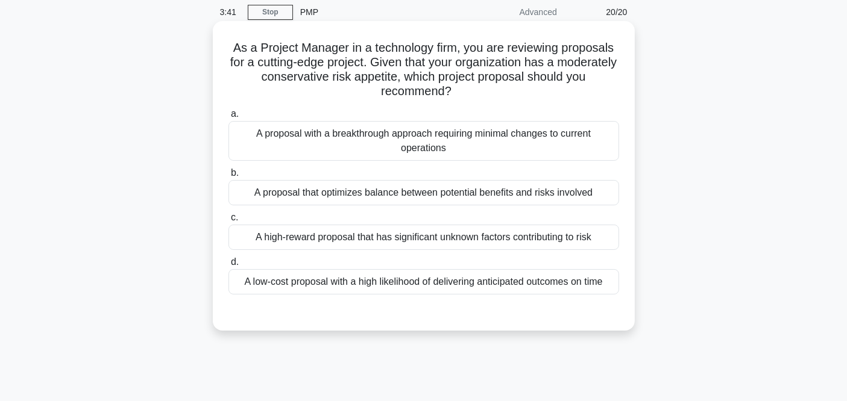
scroll to position [67, 0]
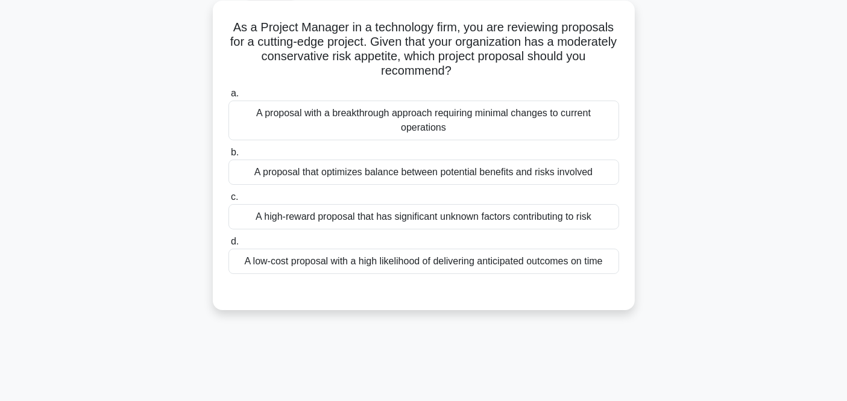
click at [363, 174] on div "A proposal that optimizes balance between potential benefits and risks involved" at bounding box center [423, 172] width 390 height 25
click at [228, 157] on input "b. A proposal that optimizes balance between potential benefits and risks invol…" at bounding box center [228, 153] width 0 height 8
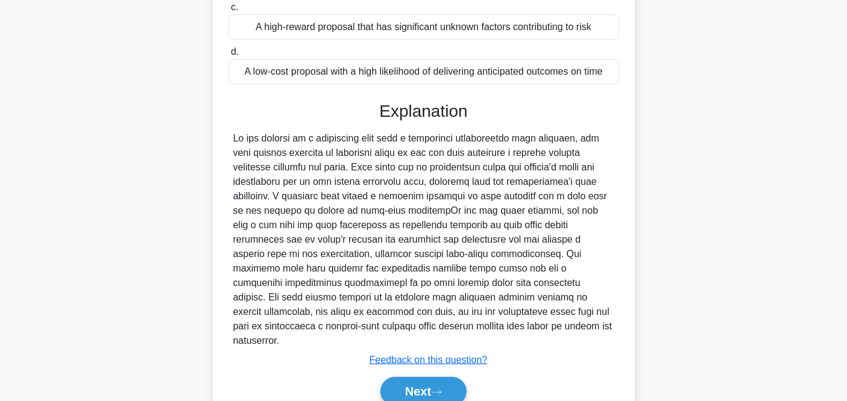
scroll to position [268, 0]
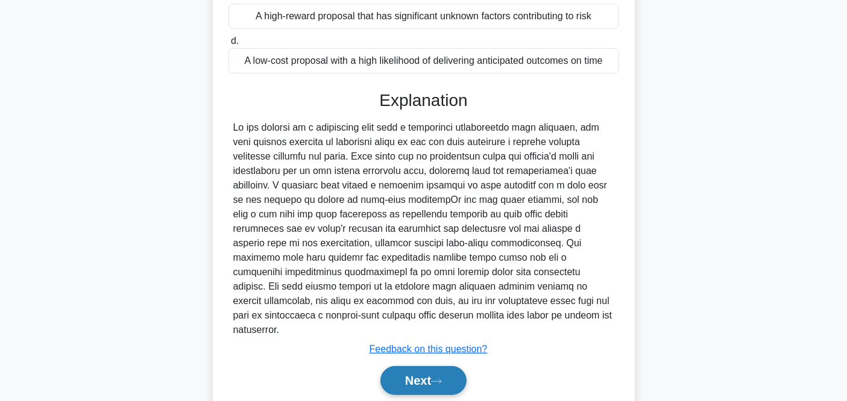
click at [449, 366] on button "Next" at bounding box center [423, 380] width 86 height 29
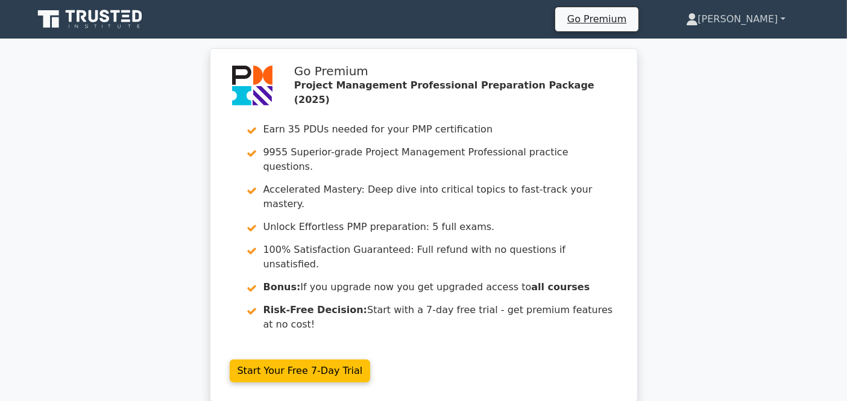
click at [760, 28] on link "[PERSON_NAME]" at bounding box center [735, 19] width 157 height 24
click at [729, 47] on link "Profile" at bounding box center [704, 47] width 95 height 19
